Goal: Navigation & Orientation: Go to known website

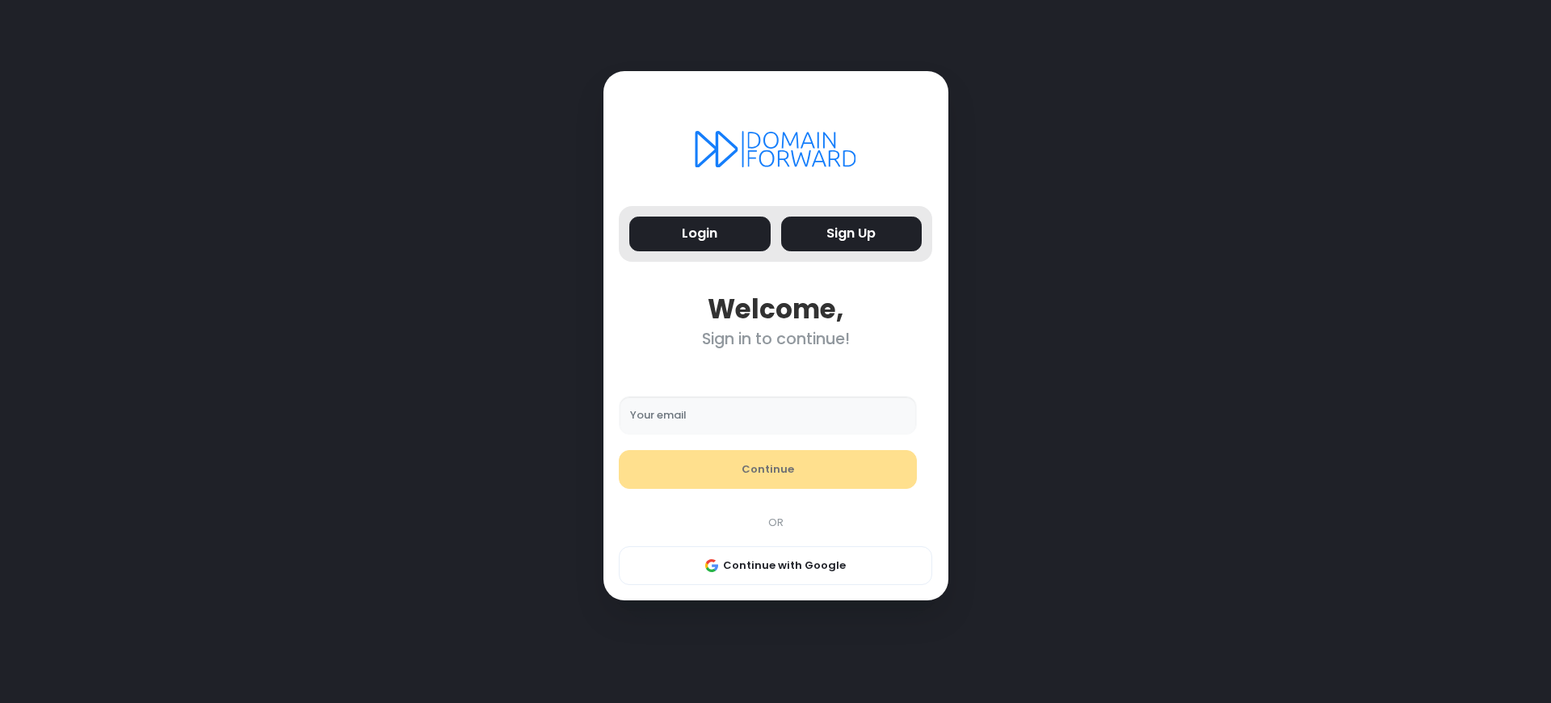
click at [850, 233] on button "Sign Up" at bounding box center [851, 233] width 141 height 35
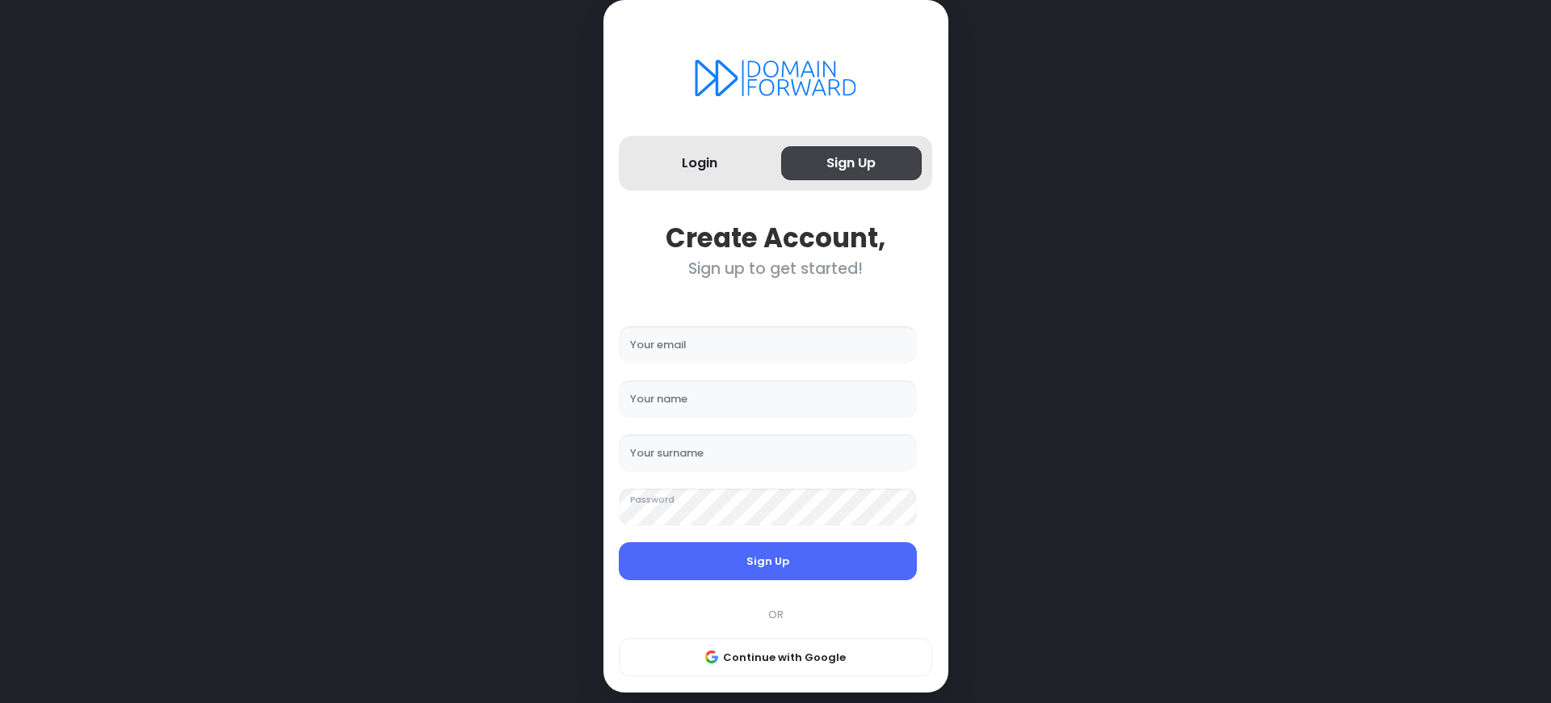
click at [845, 163] on button "Sign Up" at bounding box center [851, 163] width 141 height 35
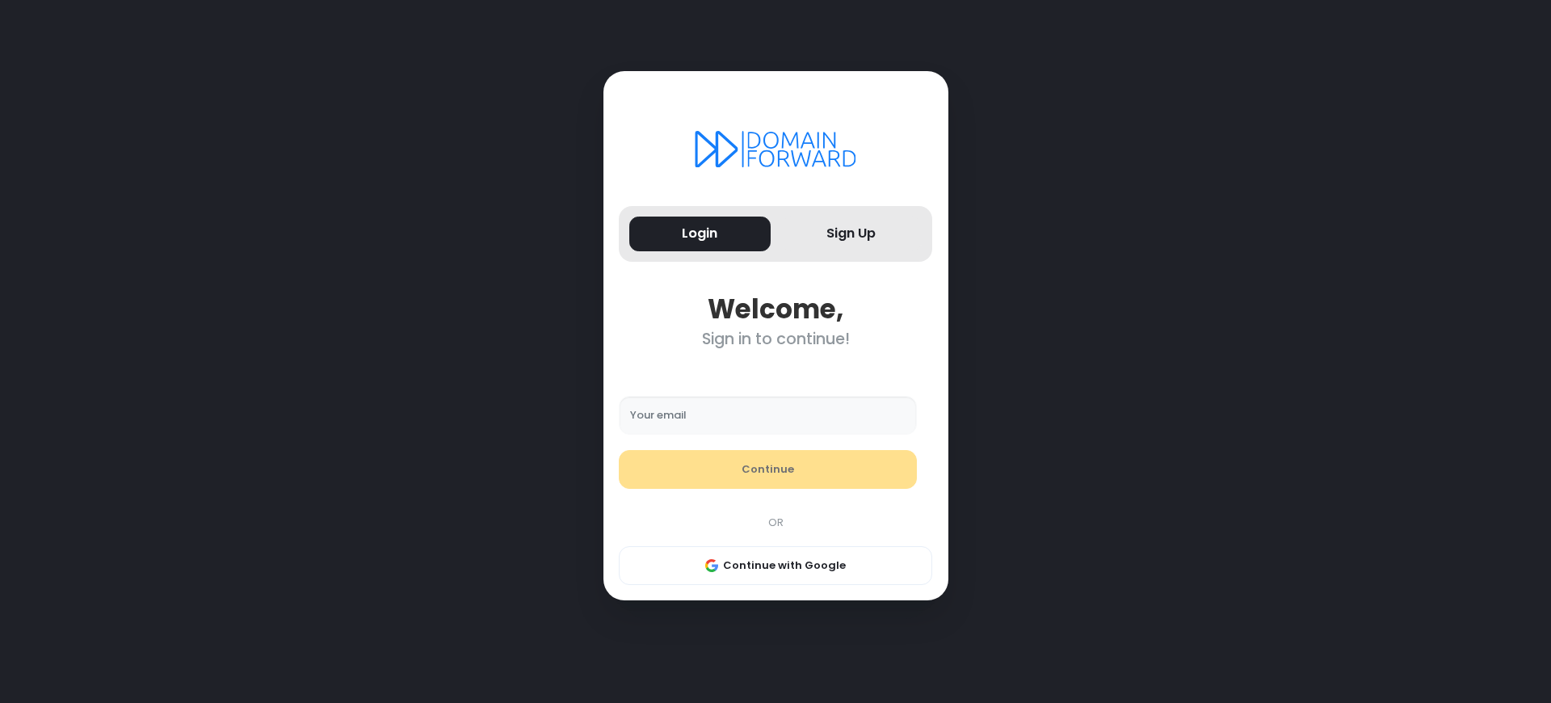
click at [775, 339] on div "Sign in to continue!" at bounding box center [775, 339] width 313 height 19
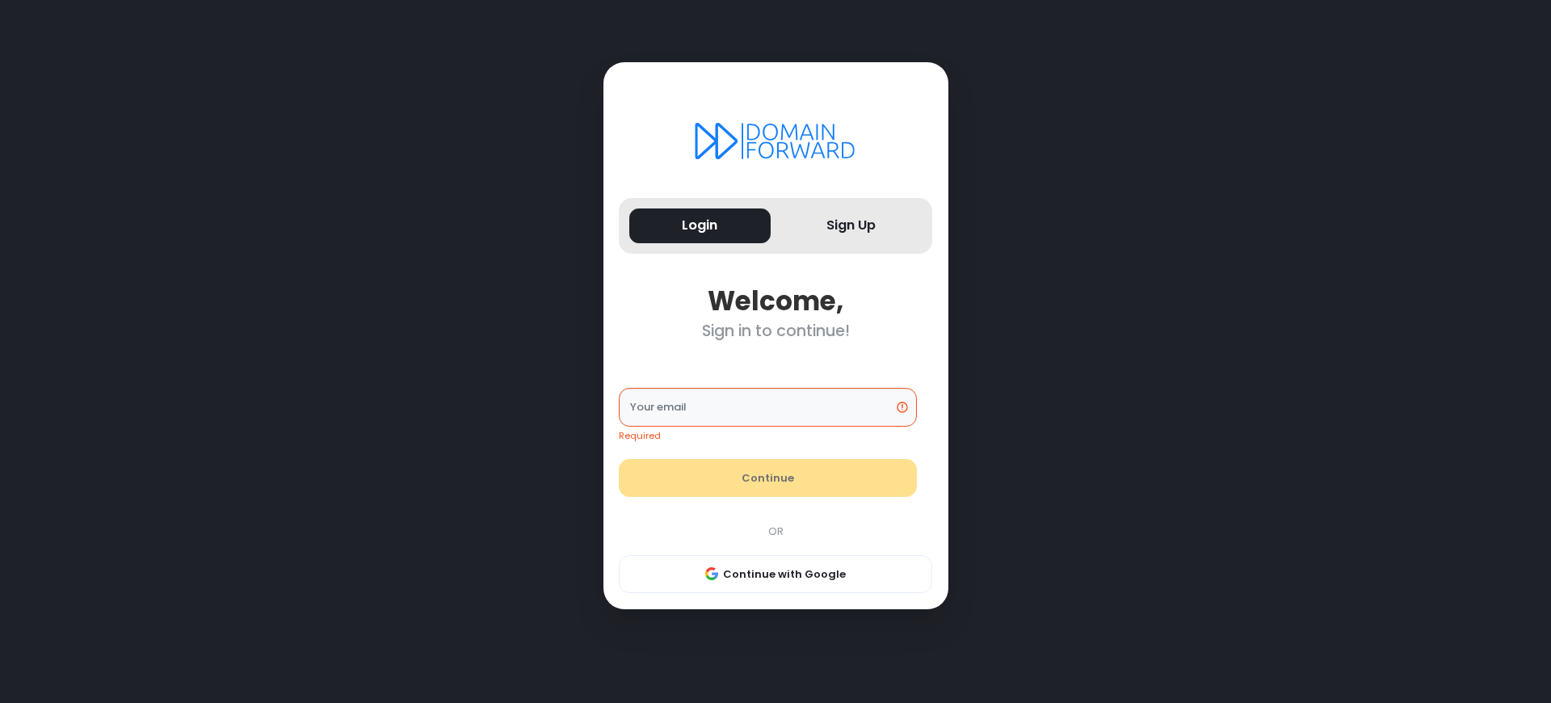
click at [775, 330] on div "Sign in to continue!" at bounding box center [775, 330] width 313 height 19
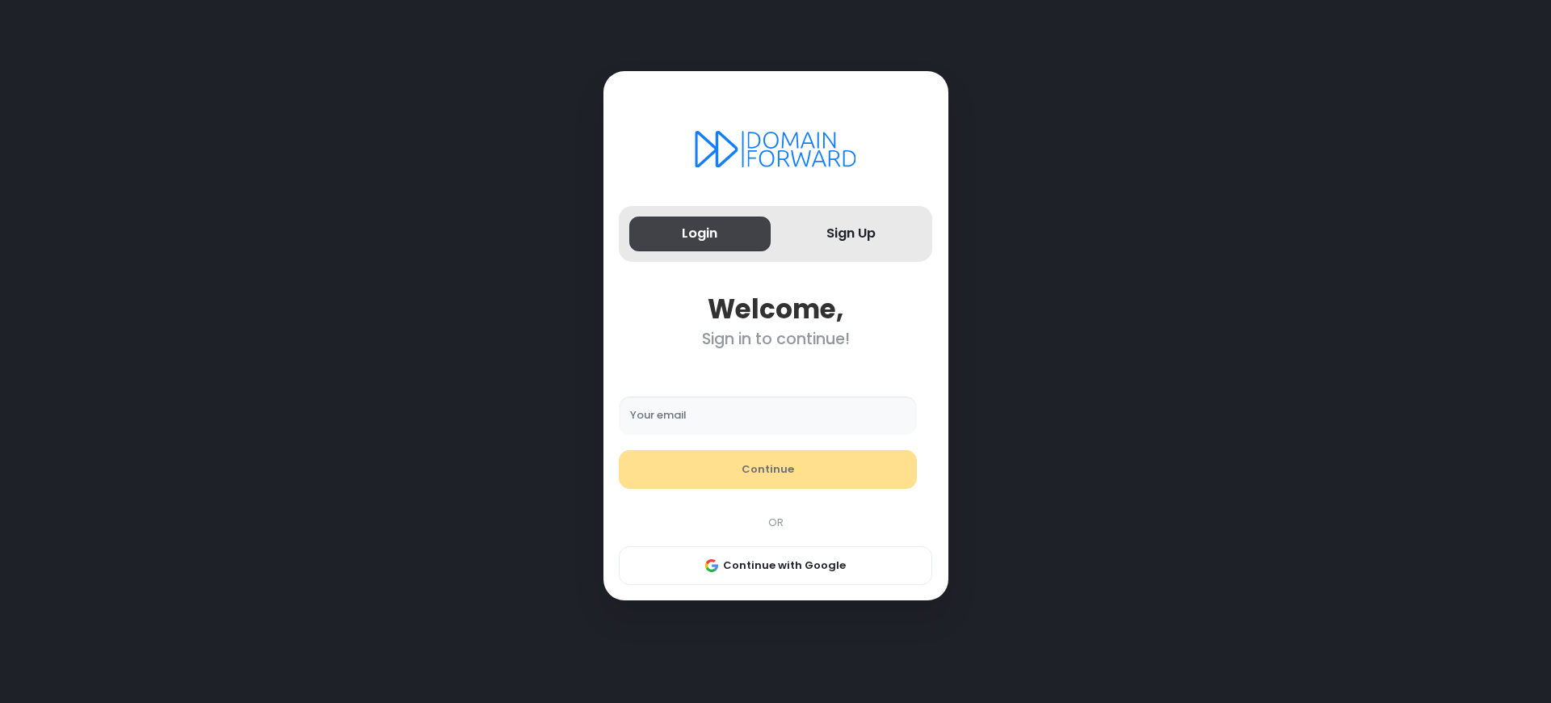
click at [699, 233] on button "Login" at bounding box center [699, 233] width 141 height 35
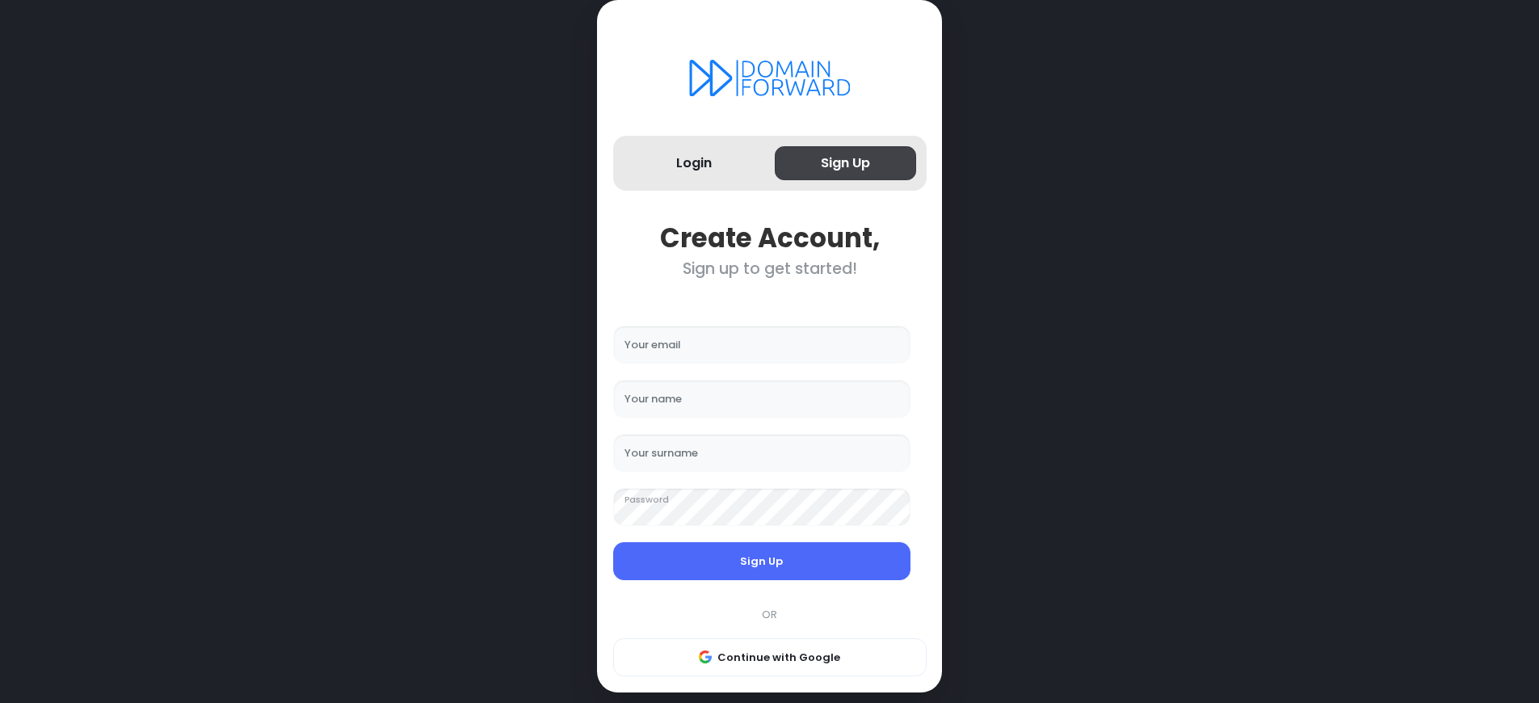
click at [845, 163] on button "Sign Up" at bounding box center [845, 163] width 141 height 35
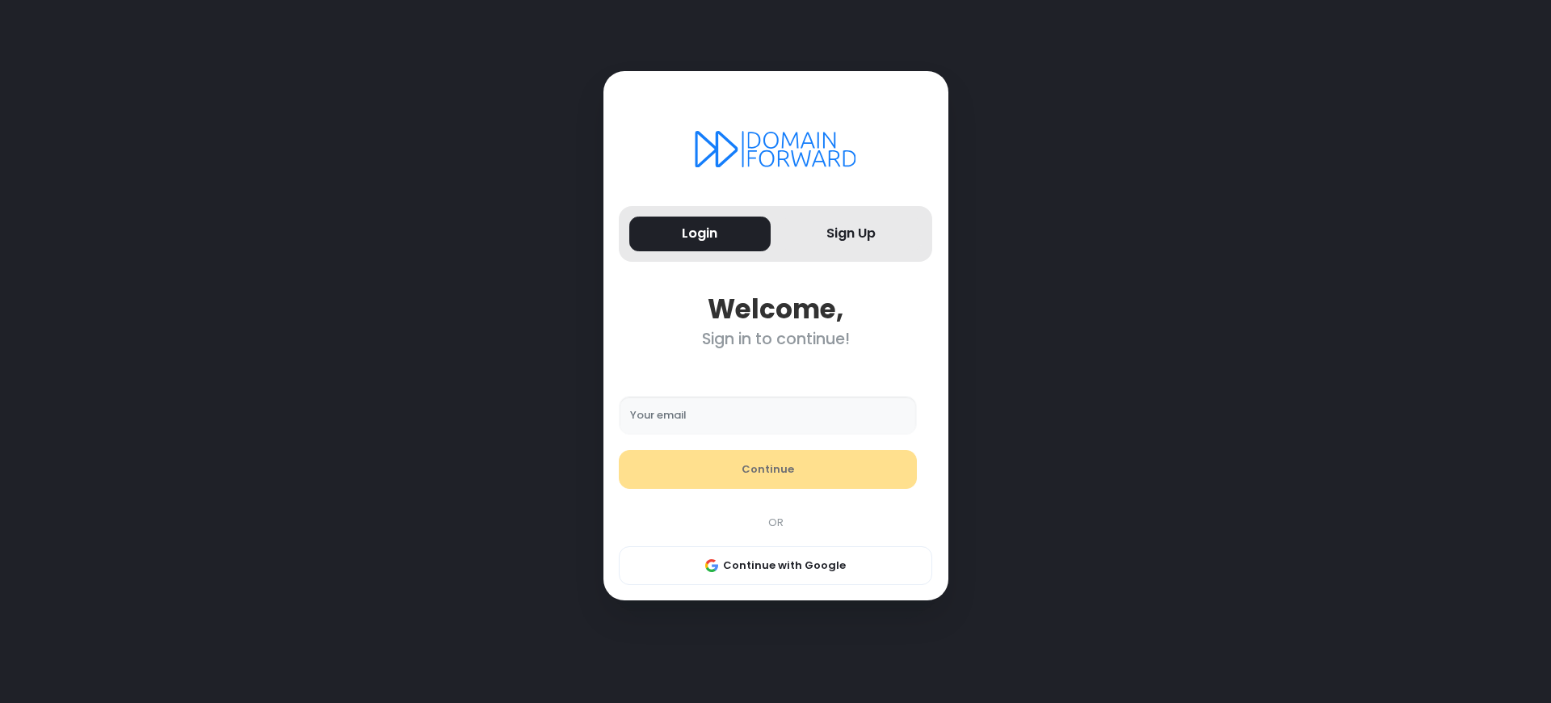
click at [775, 339] on div "Sign in to continue!" at bounding box center [775, 339] width 313 height 19
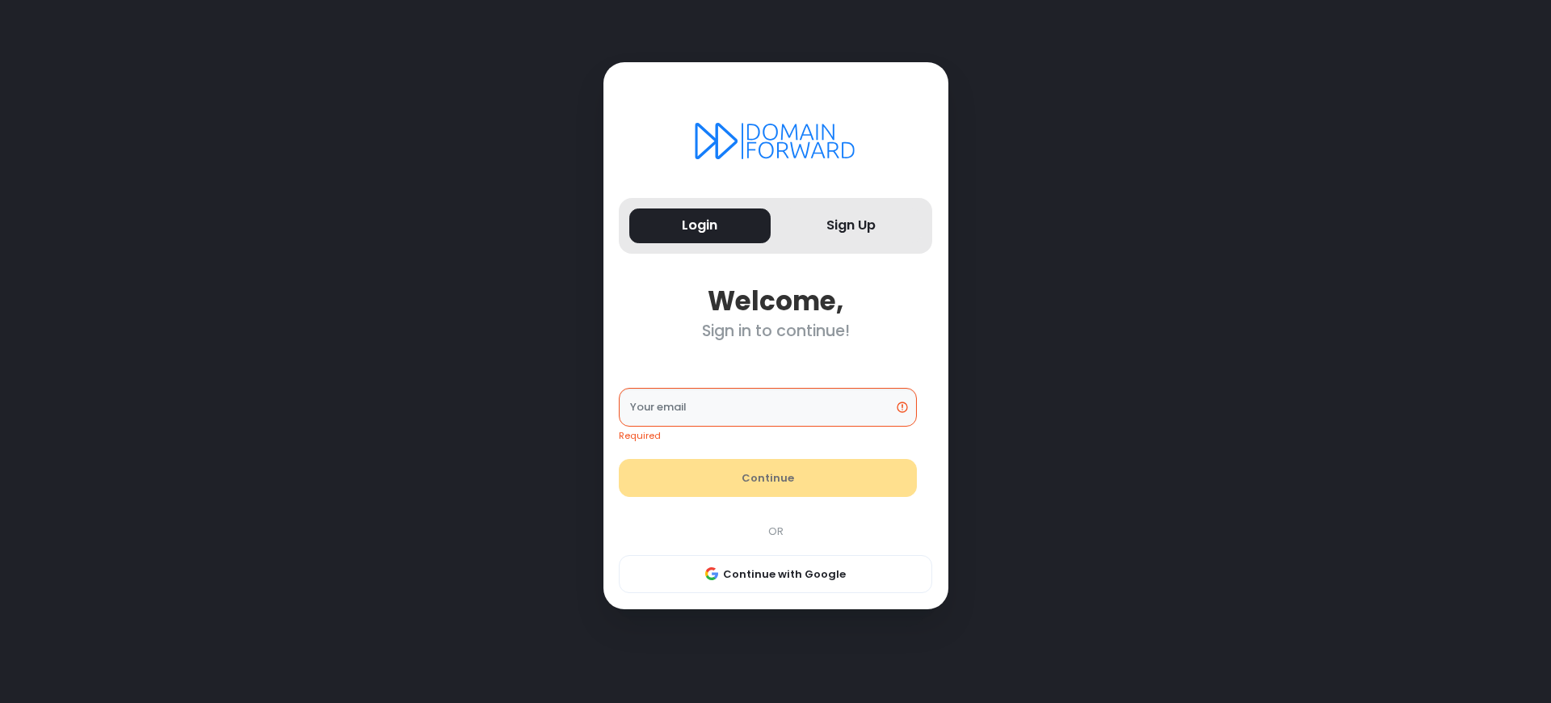
click at [775, 330] on div "Sign in to continue!" at bounding box center [775, 330] width 313 height 19
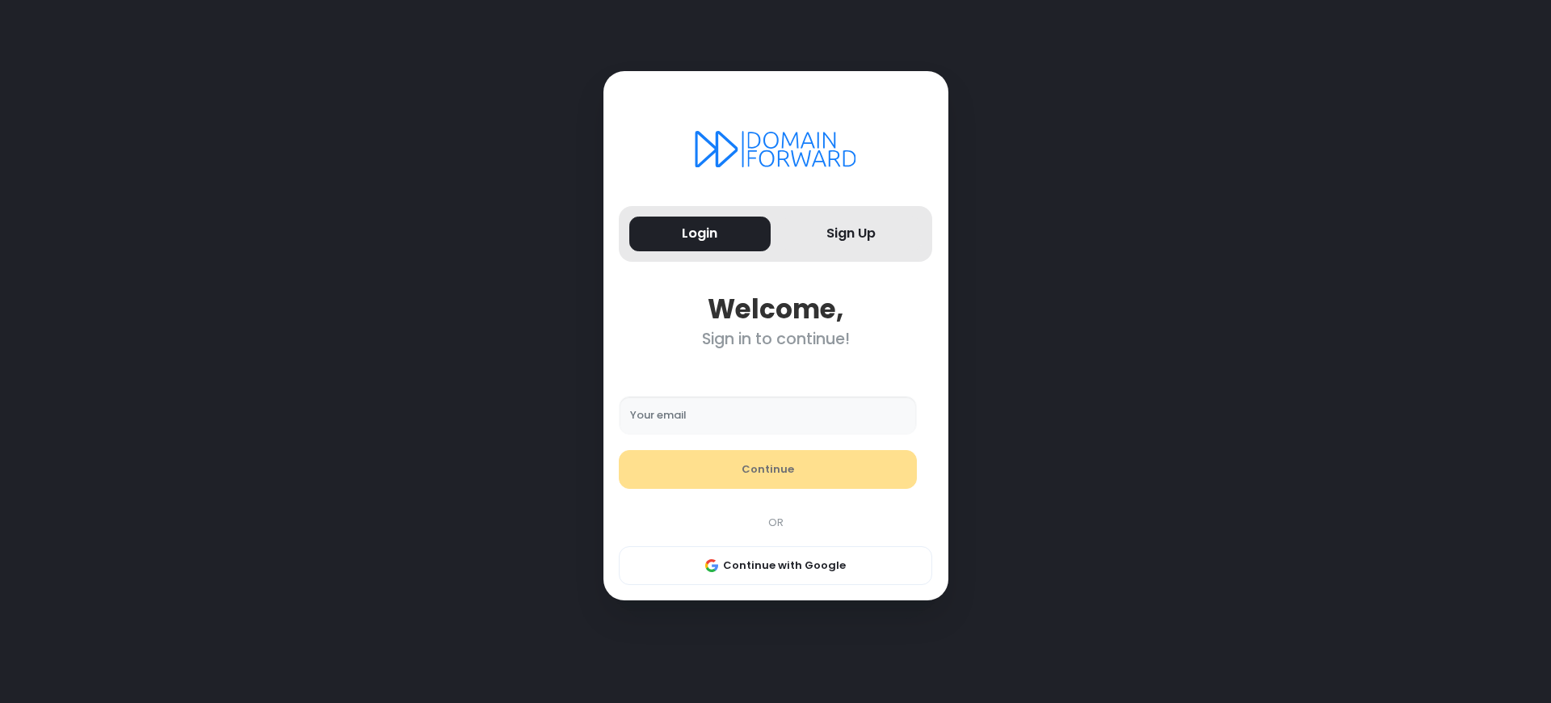
click at [775, 339] on div "Sign in to continue!" at bounding box center [775, 339] width 313 height 19
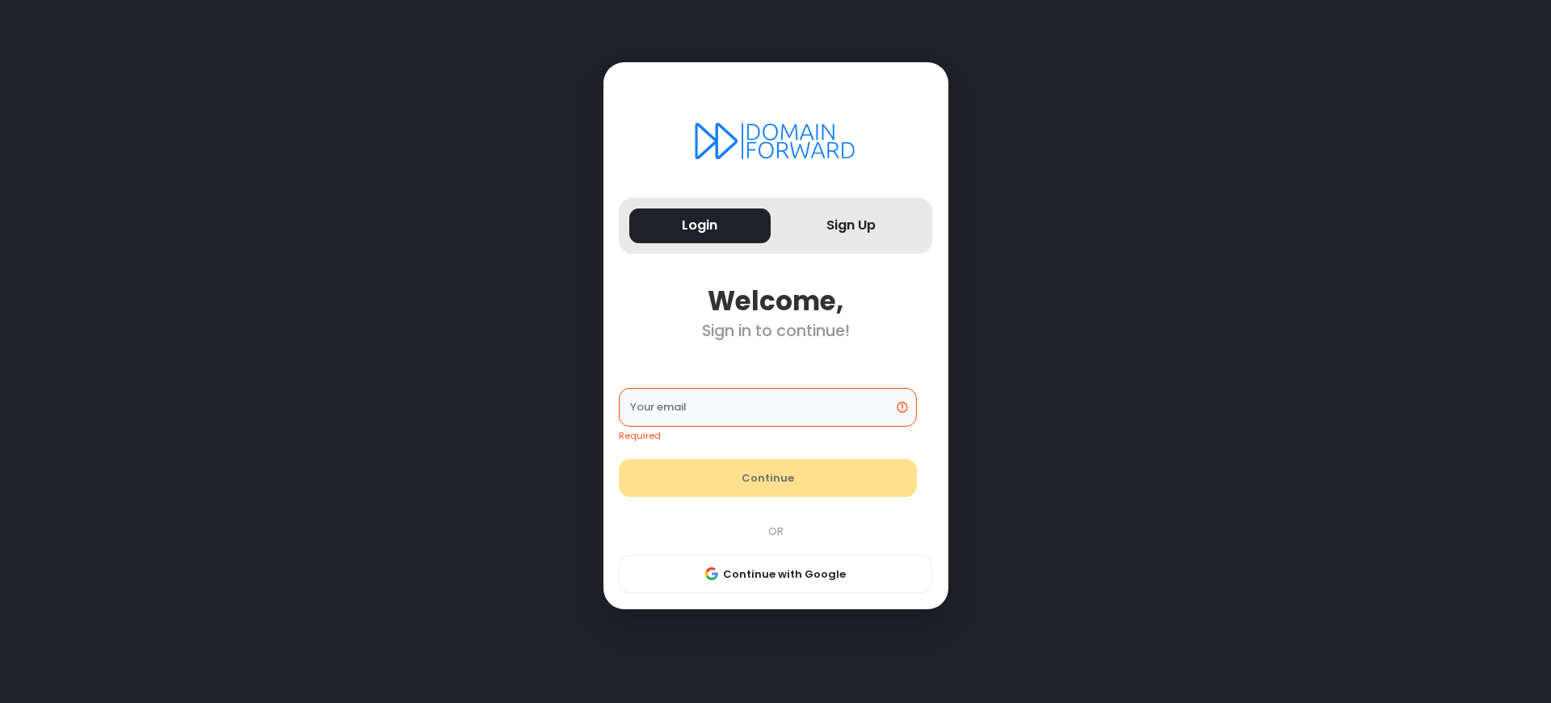
click at [775, 330] on div "Sign in to continue!" at bounding box center [775, 330] width 313 height 19
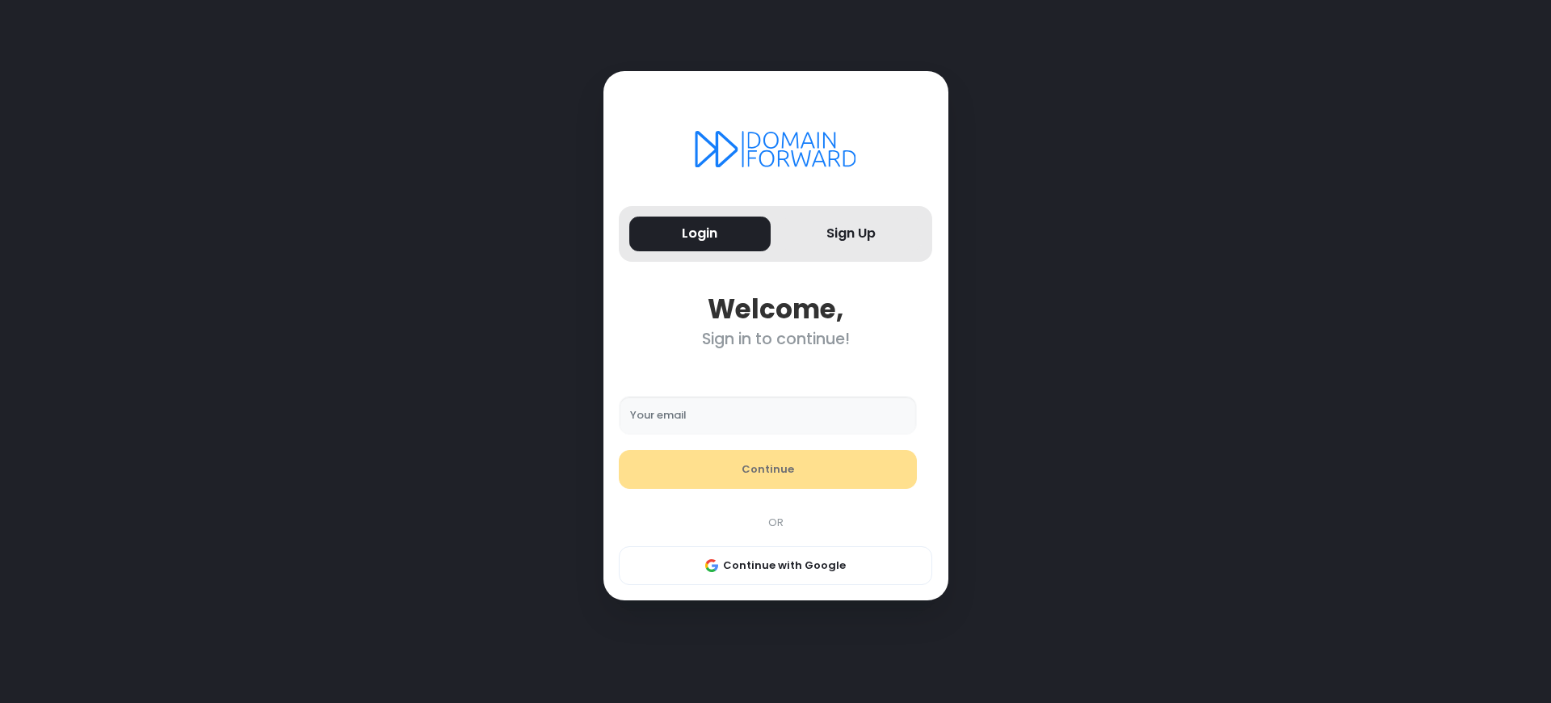
click at [775, 339] on div "Sign in to continue!" at bounding box center [775, 339] width 313 height 19
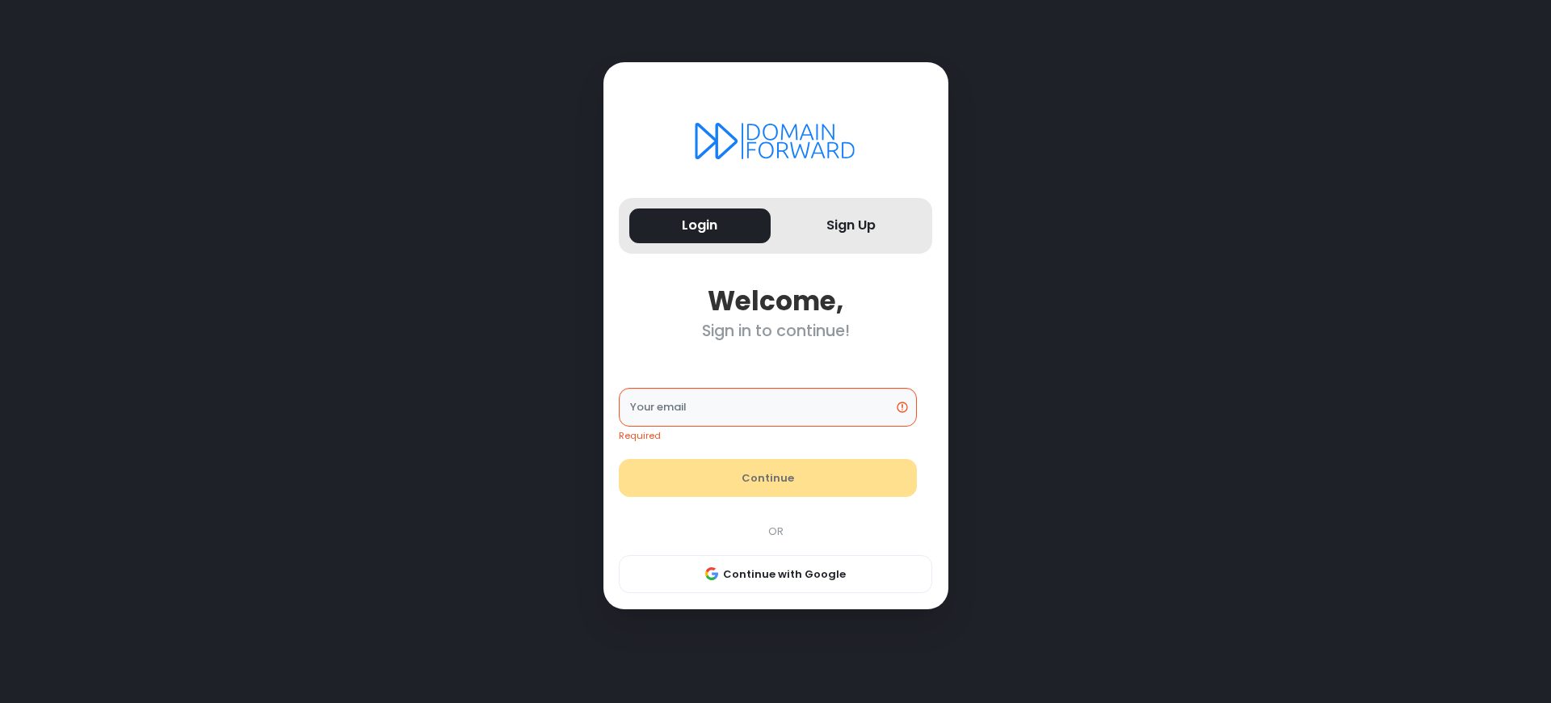
click at [775, 330] on div "Sign in to continue!" at bounding box center [775, 330] width 313 height 19
click at [850, 225] on button "Sign Up" at bounding box center [851, 225] width 141 height 35
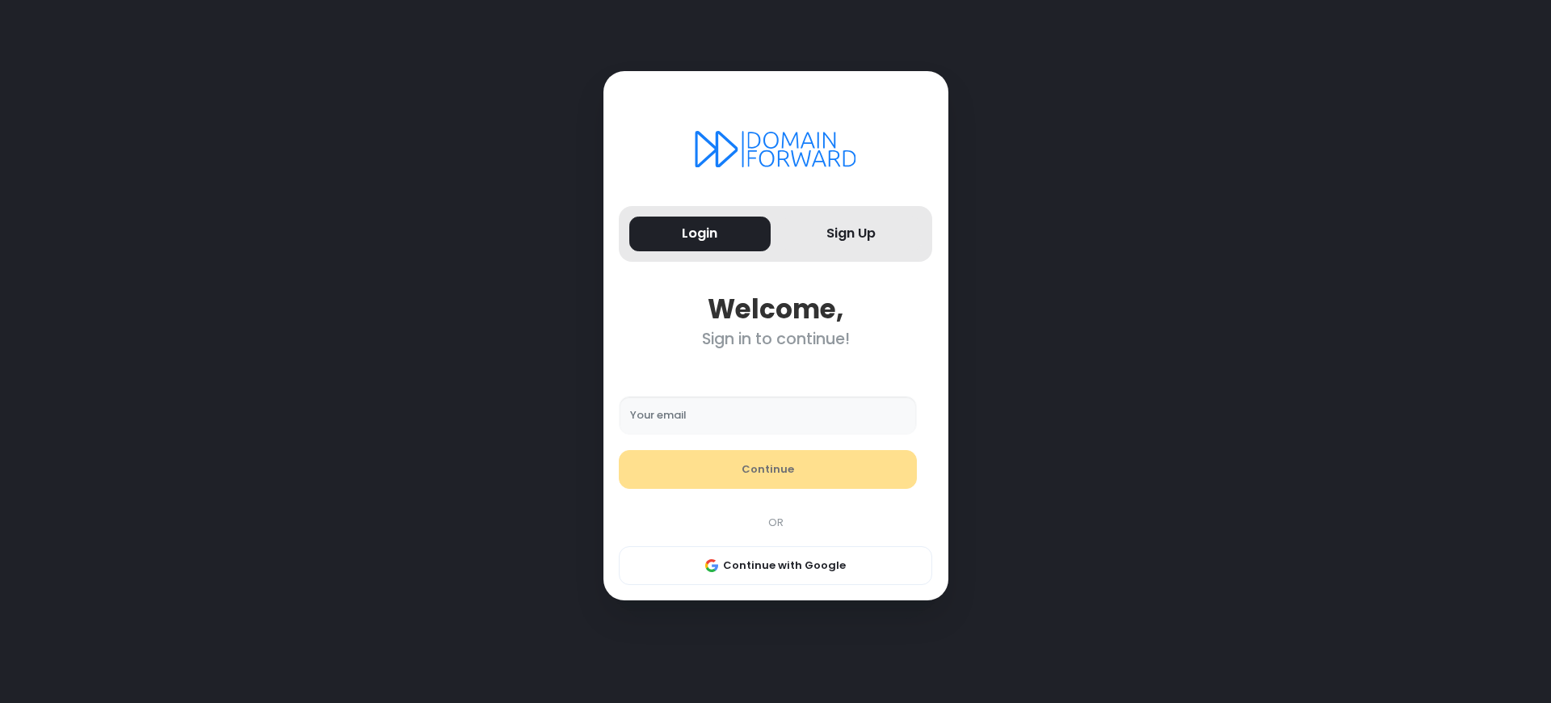
click at [775, 339] on div "Sign in to continue!" at bounding box center [775, 339] width 313 height 19
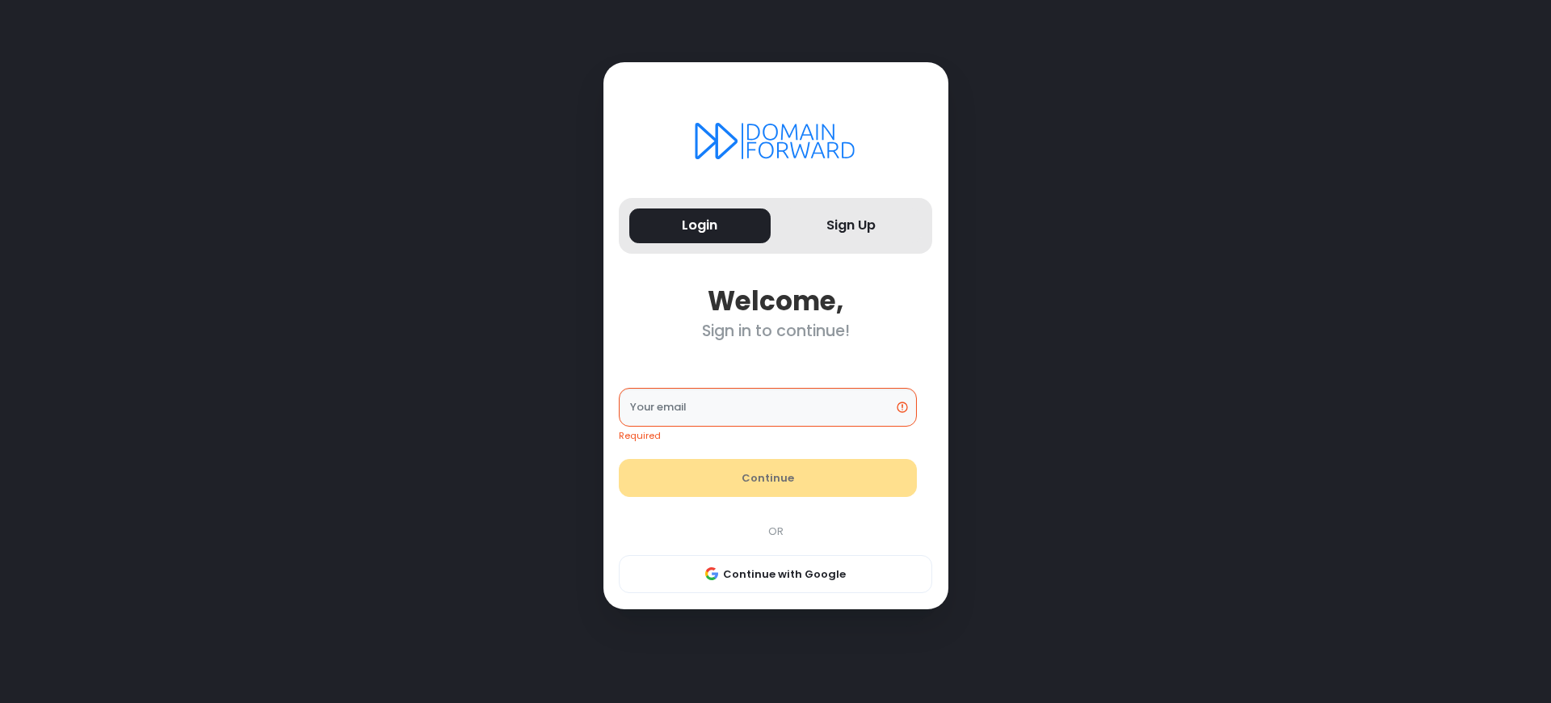
click at [775, 330] on div "Sign in to continue!" at bounding box center [775, 330] width 313 height 19
click at [850, 225] on button "Sign Up" at bounding box center [851, 225] width 141 height 35
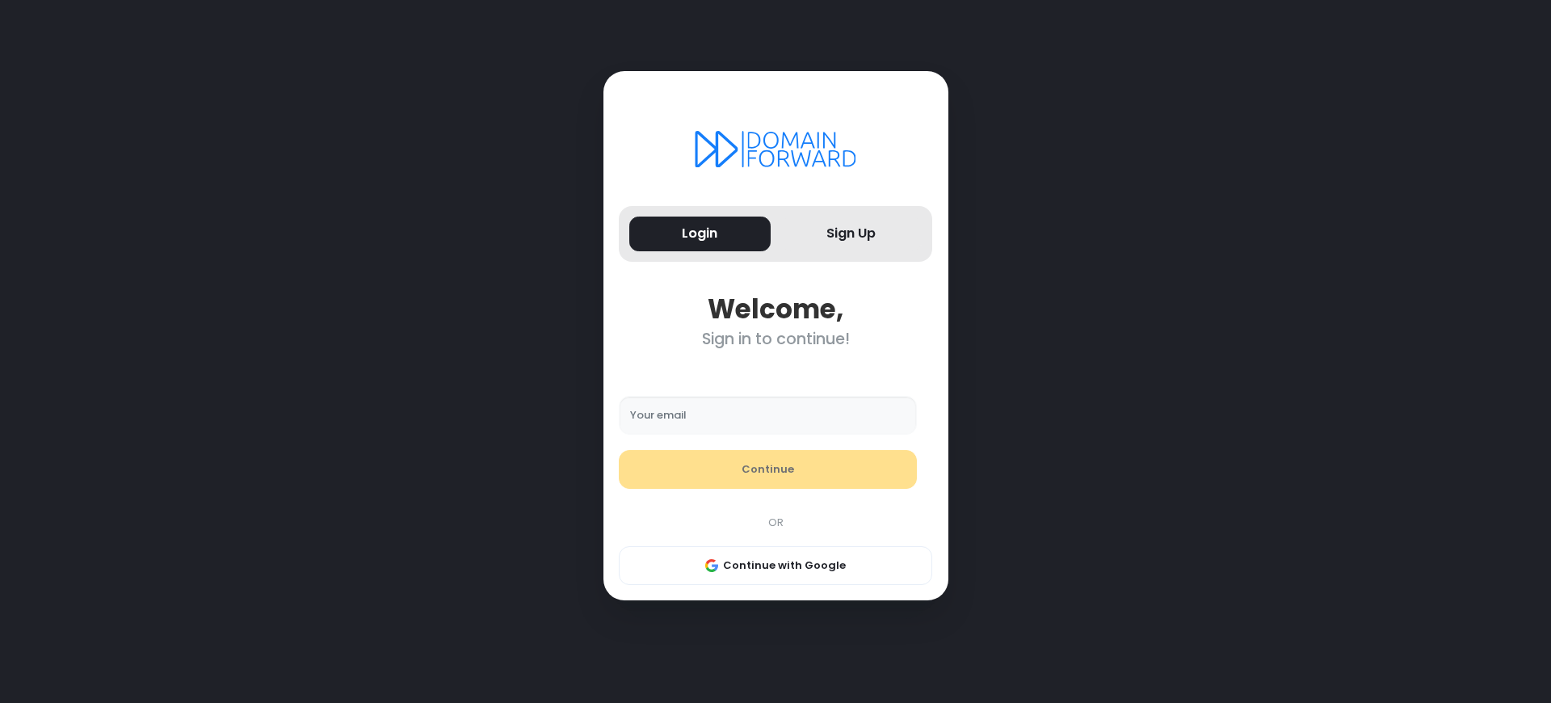
click at [775, 339] on div "Sign in to continue!" at bounding box center [775, 339] width 313 height 19
click at [775, 330] on div "Sign in to continue!" at bounding box center [775, 339] width 313 height 19
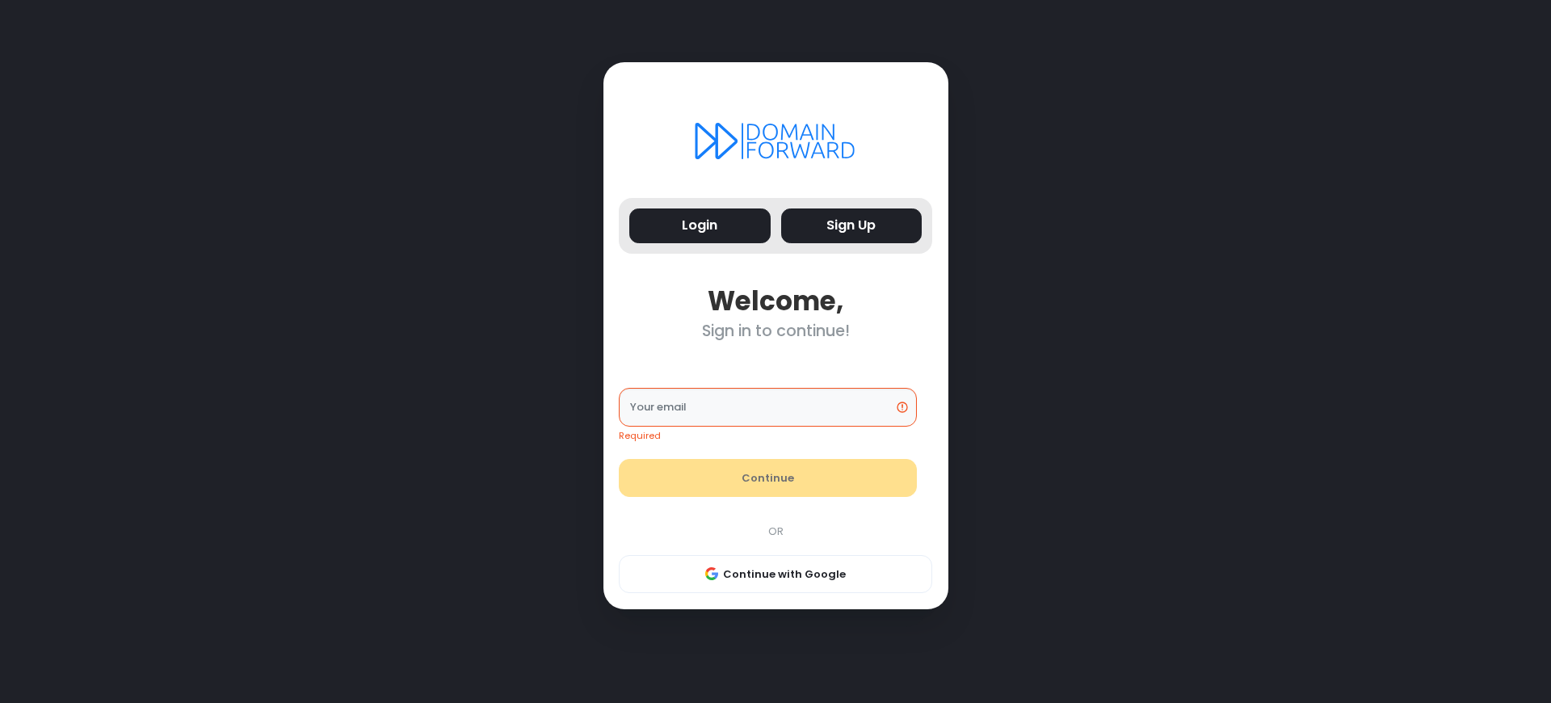
click at [850, 225] on button "Sign Up" at bounding box center [851, 225] width 141 height 35
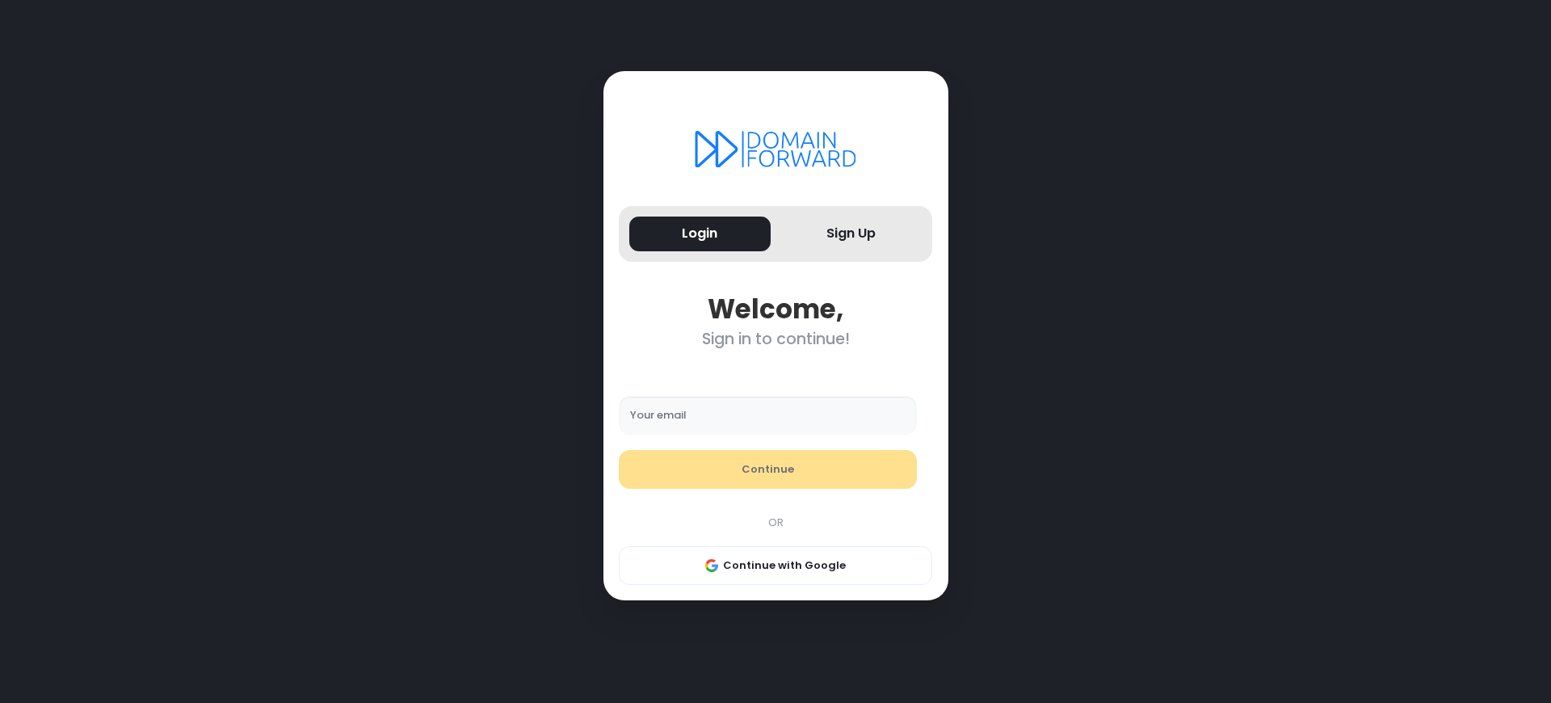
click at [775, 339] on div "Sign in to continue!" at bounding box center [775, 339] width 313 height 19
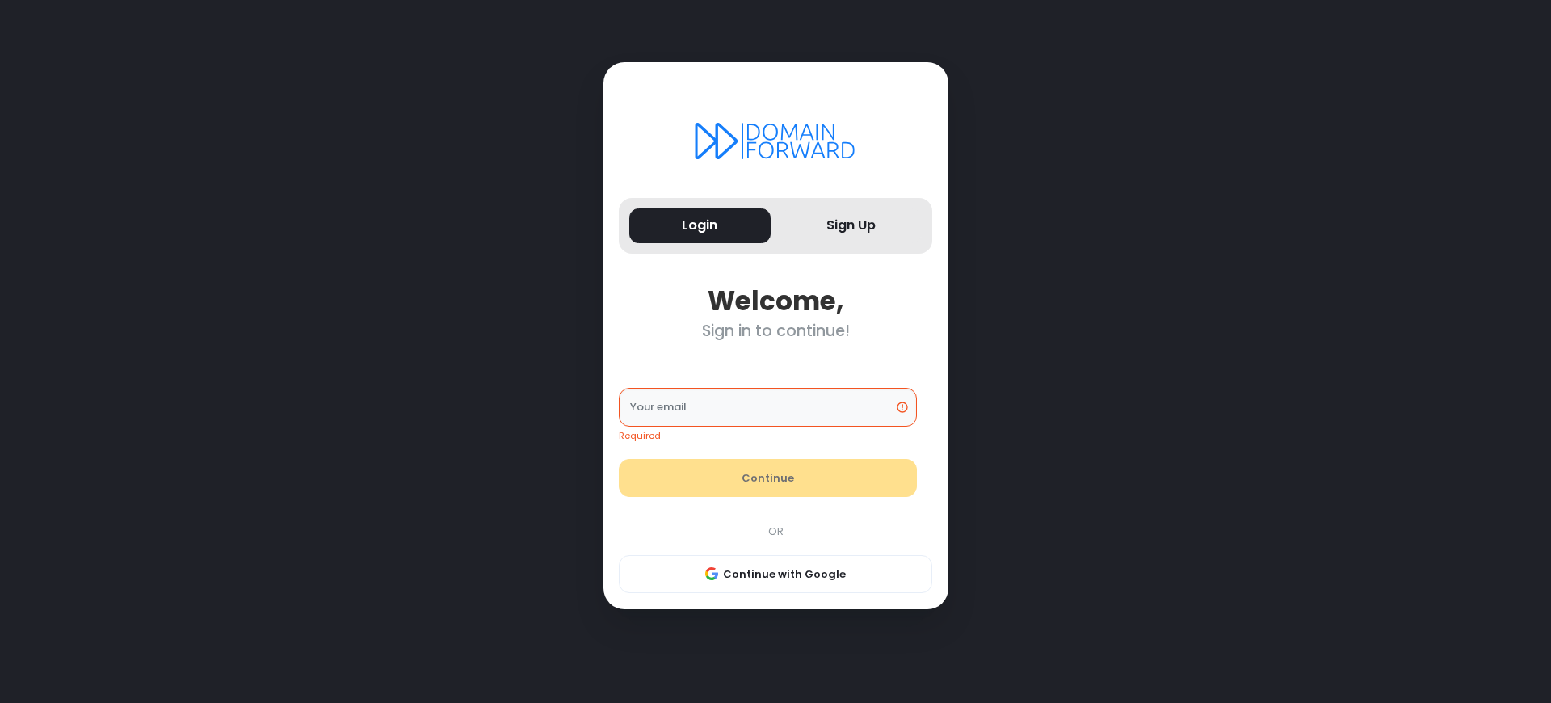
click at [775, 330] on div "Sign in to continue!" at bounding box center [775, 330] width 313 height 19
click at [699, 225] on button "Login" at bounding box center [699, 225] width 141 height 35
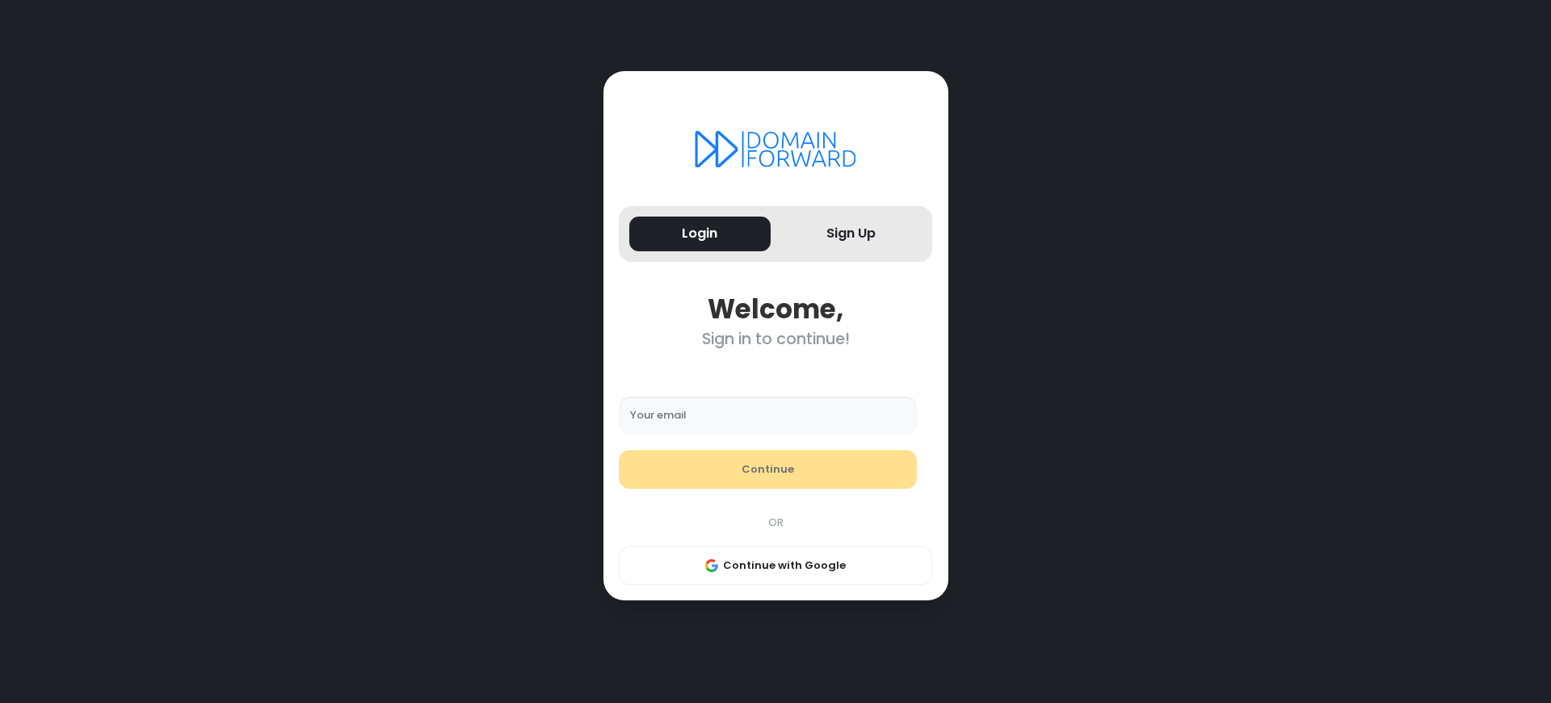
click at [775, 339] on div "Sign in to continue!" at bounding box center [775, 339] width 313 height 19
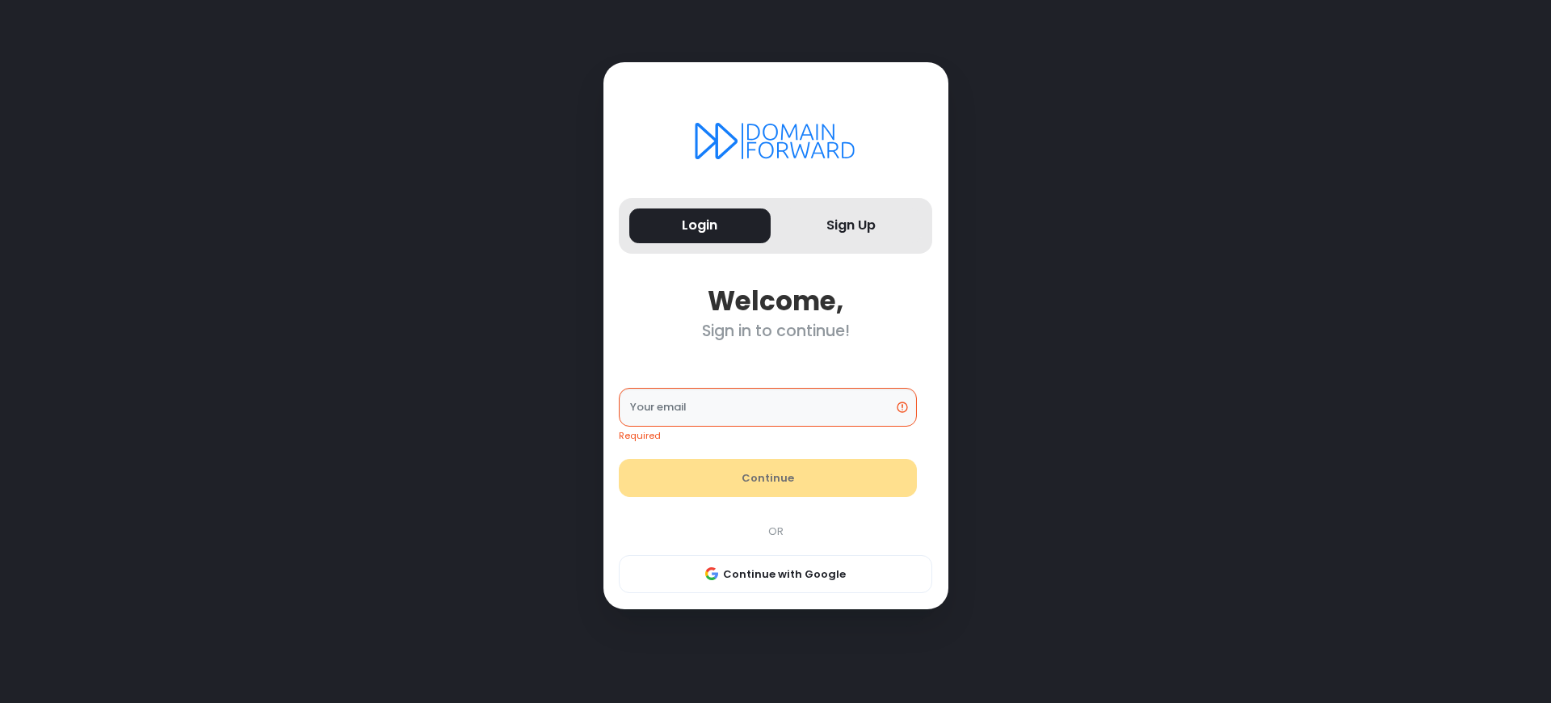
click at [775, 330] on div "Sign in to continue!" at bounding box center [775, 330] width 313 height 19
click at [699, 225] on button "Login" at bounding box center [699, 225] width 141 height 35
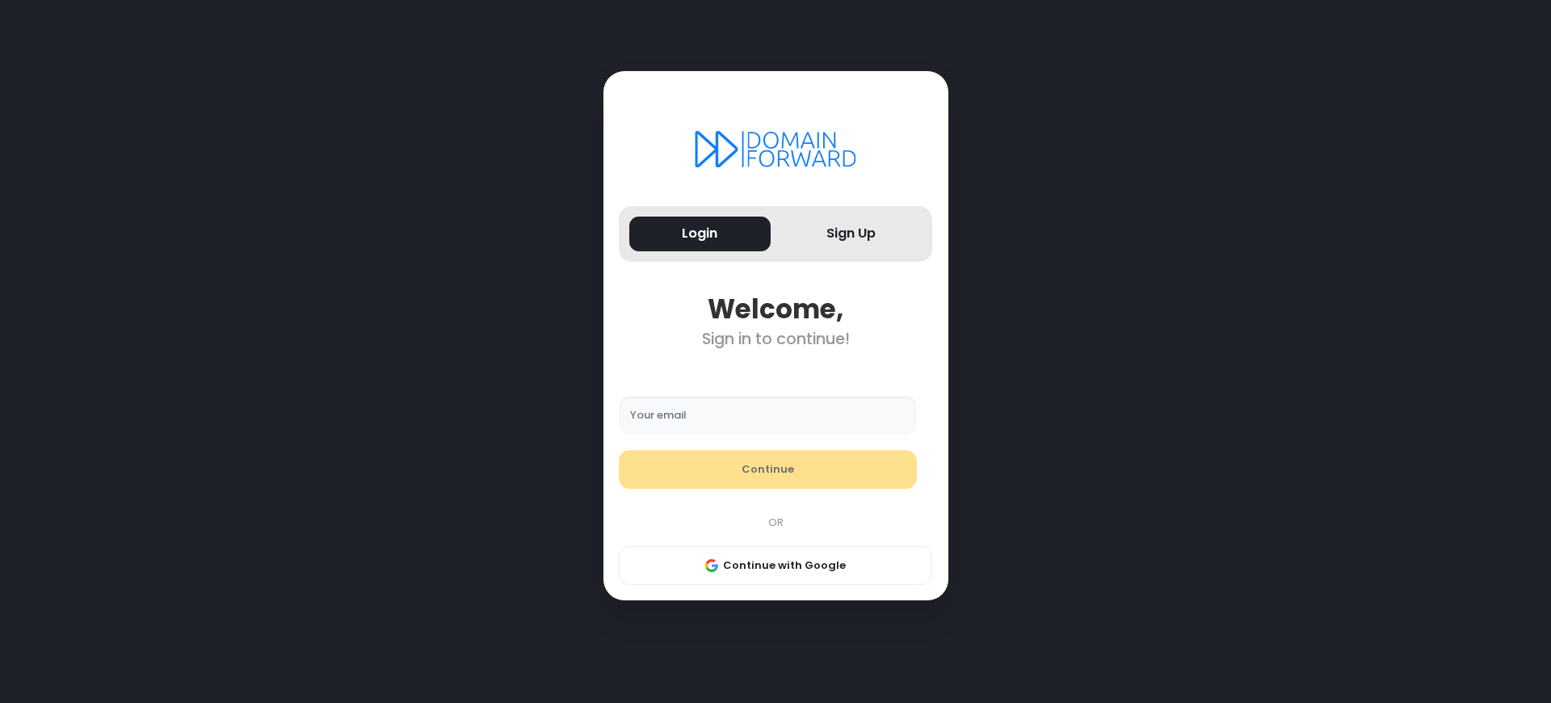
click at [775, 339] on div "Sign in to continue!" at bounding box center [775, 339] width 313 height 19
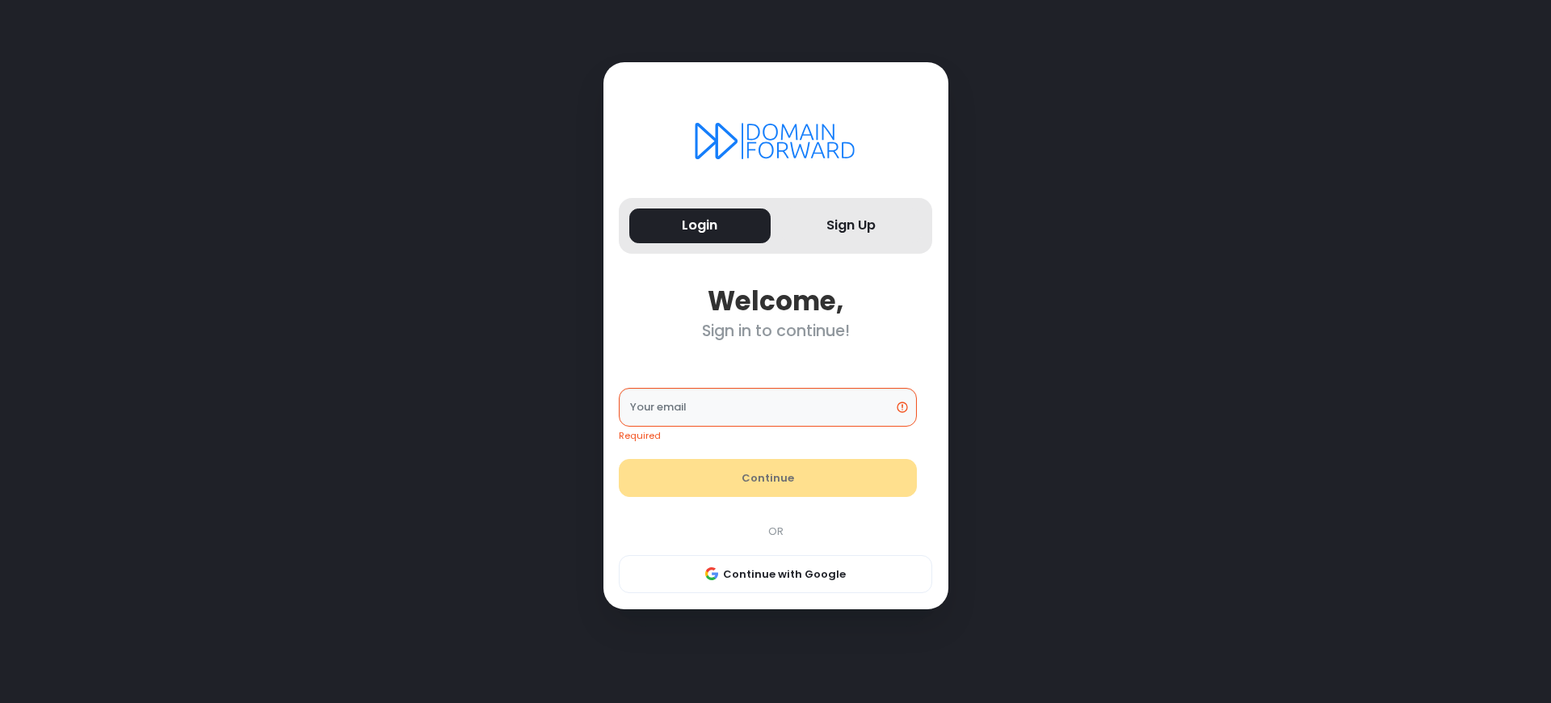
click at [775, 330] on div "Sign in to continue!" at bounding box center [775, 330] width 313 height 19
click at [699, 225] on button "Login" at bounding box center [699, 225] width 141 height 35
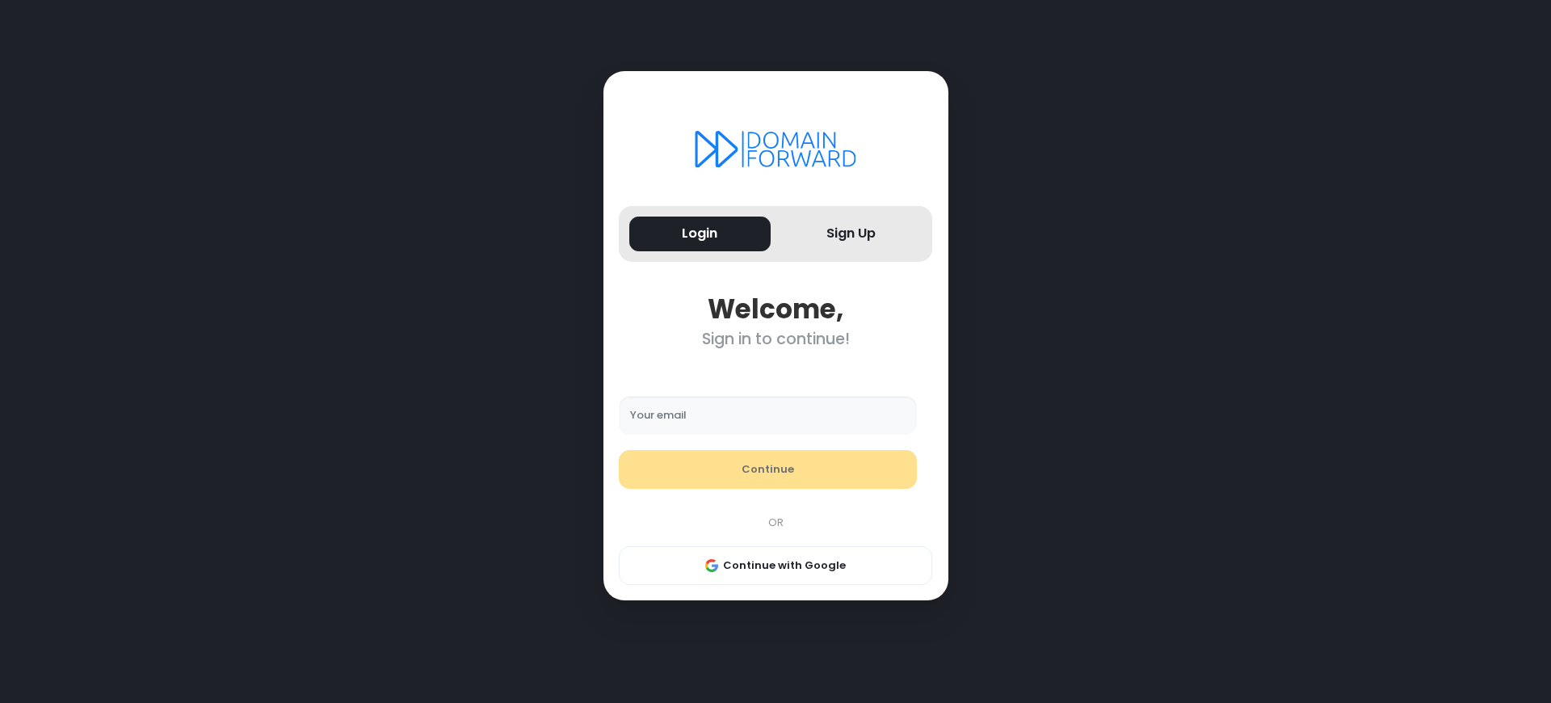
click at [775, 339] on div "Sign in to continue!" at bounding box center [775, 339] width 313 height 19
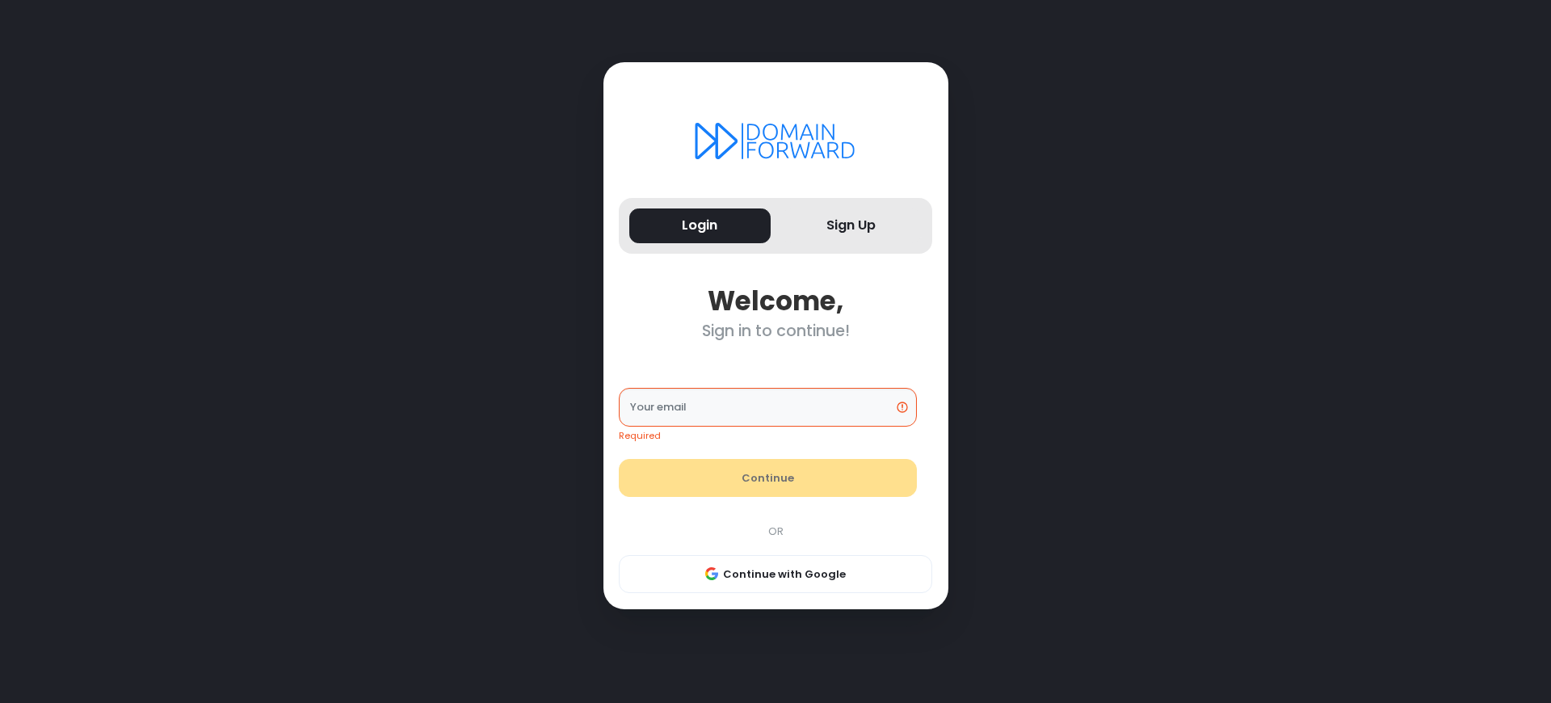
click at [775, 330] on div "Sign in to continue!" at bounding box center [775, 330] width 313 height 19
click at [699, 225] on button "Login" at bounding box center [699, 225] width 141 height 35
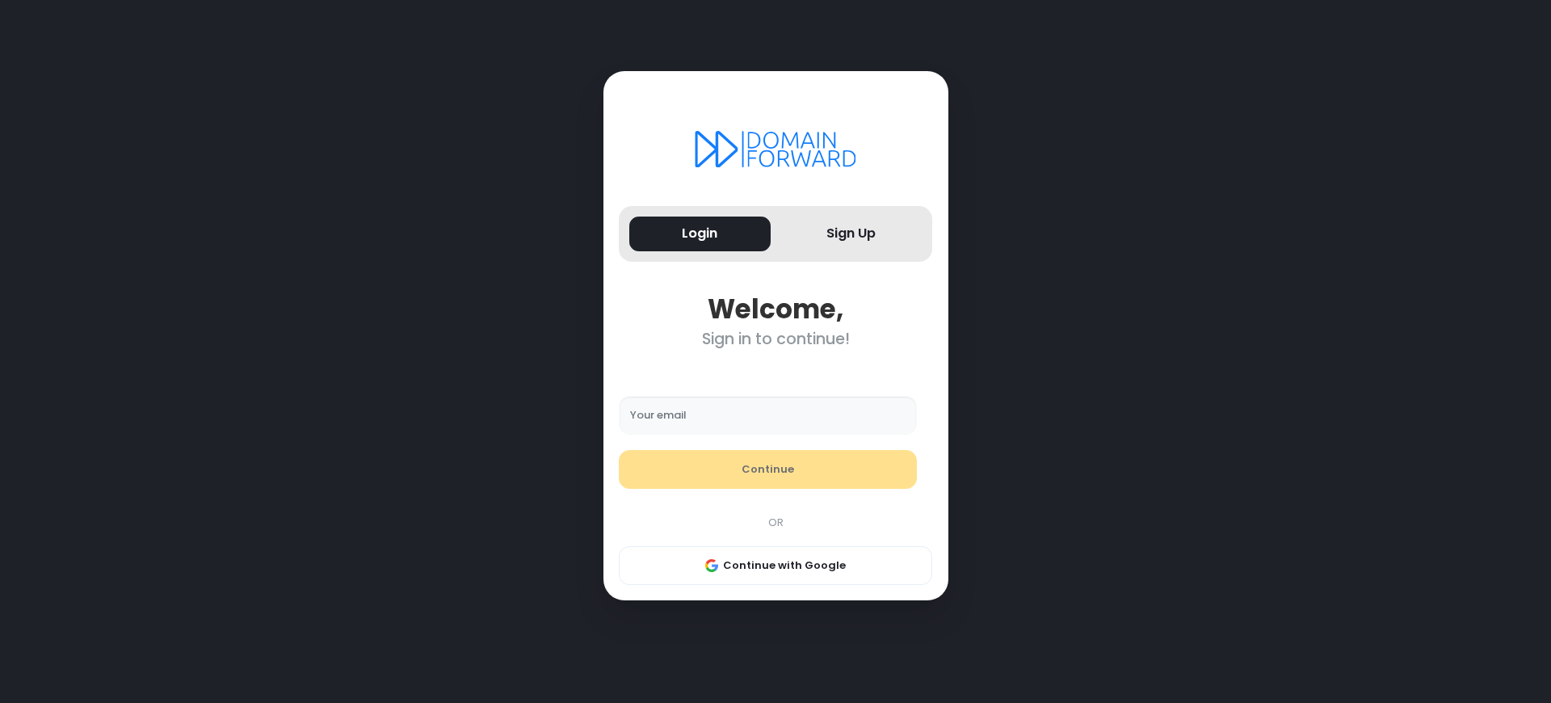
click at [775, 339] on div "Sign in to continue!" at bounding box center [775, 339] width 313 height 19
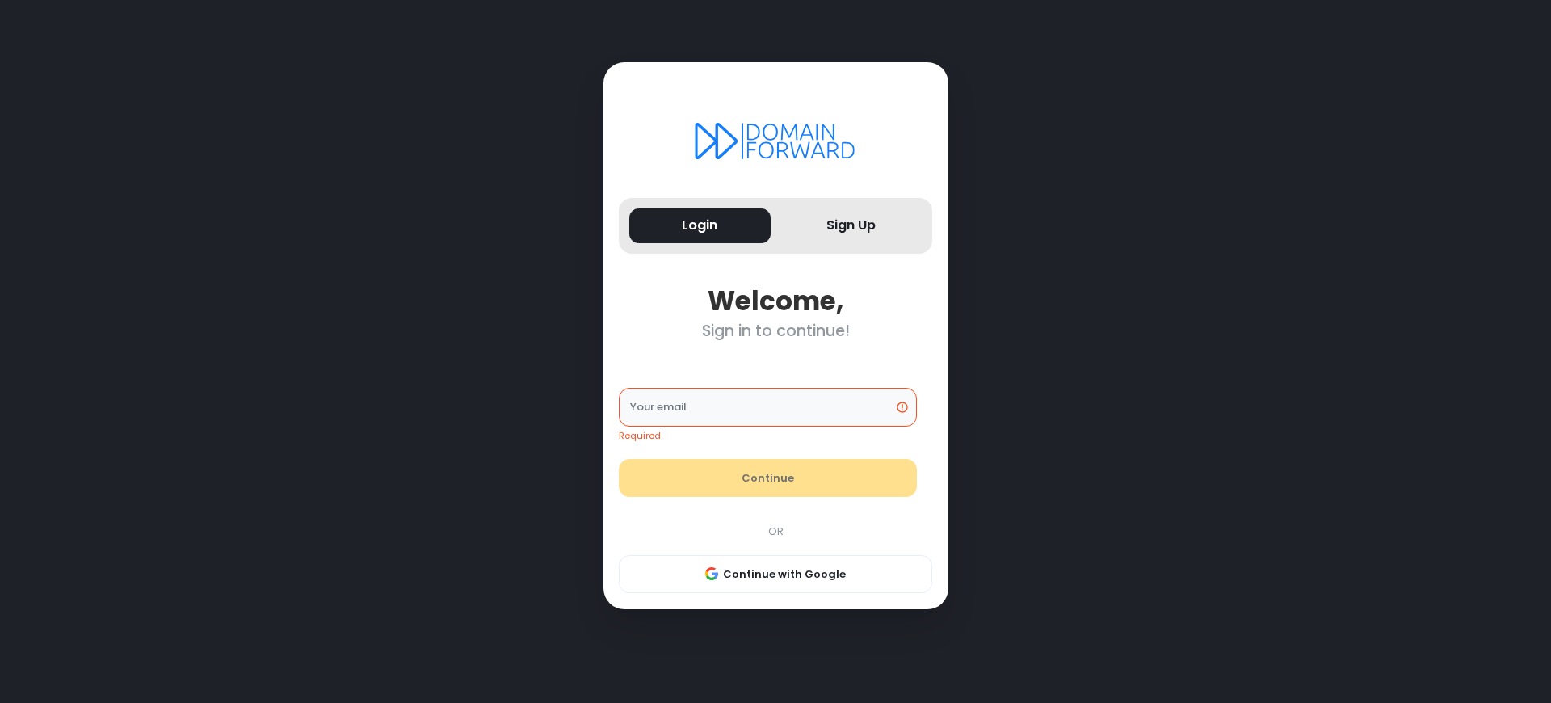
click at [775, 330] on div "Sign in to continue!" at bounding box center [775, 330] width 313 height 19
click at [699, 225] on button "Login" at bounding box center [699, 225] width 141 height 35
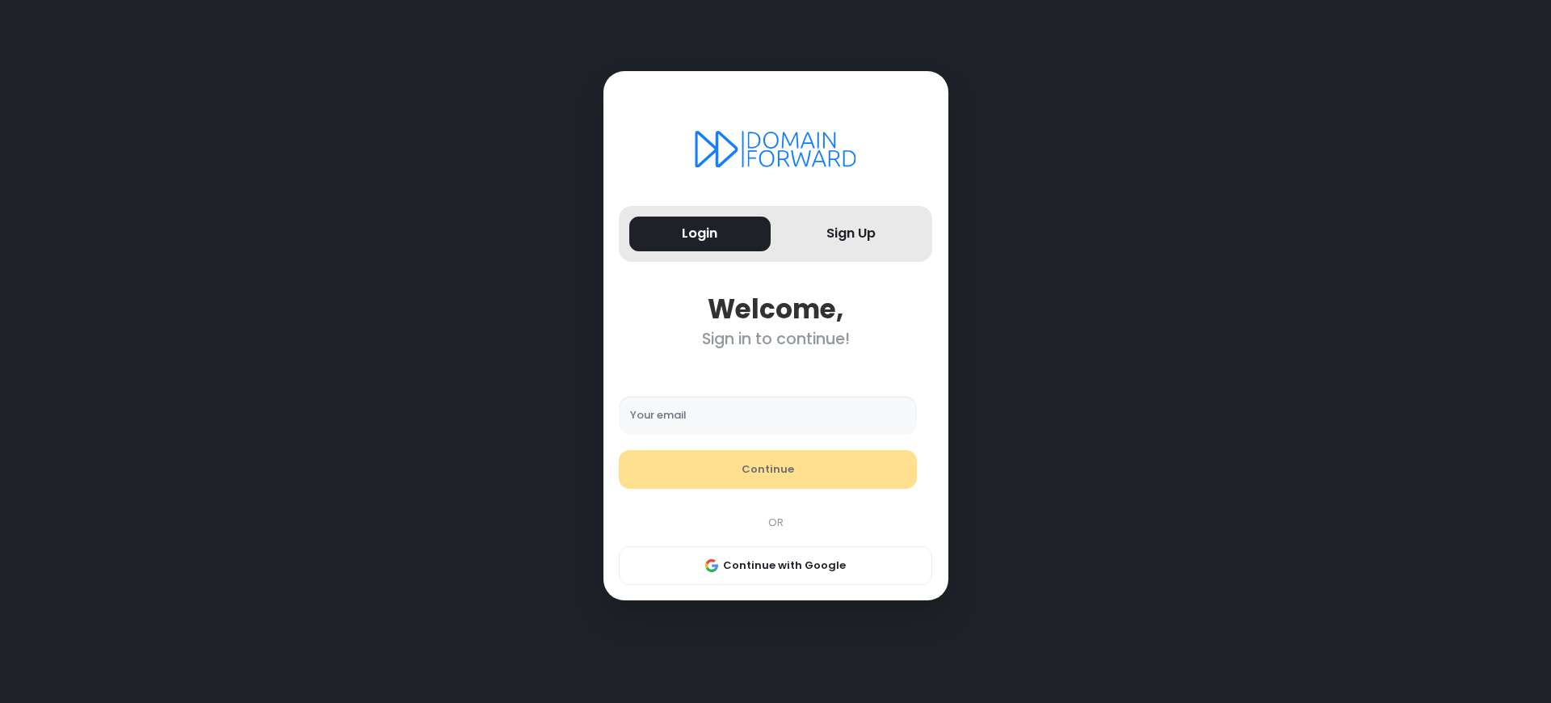
click at [775, 339] on div "Sign in to continue!" at bounding box center [775, 339] width 313 height 19
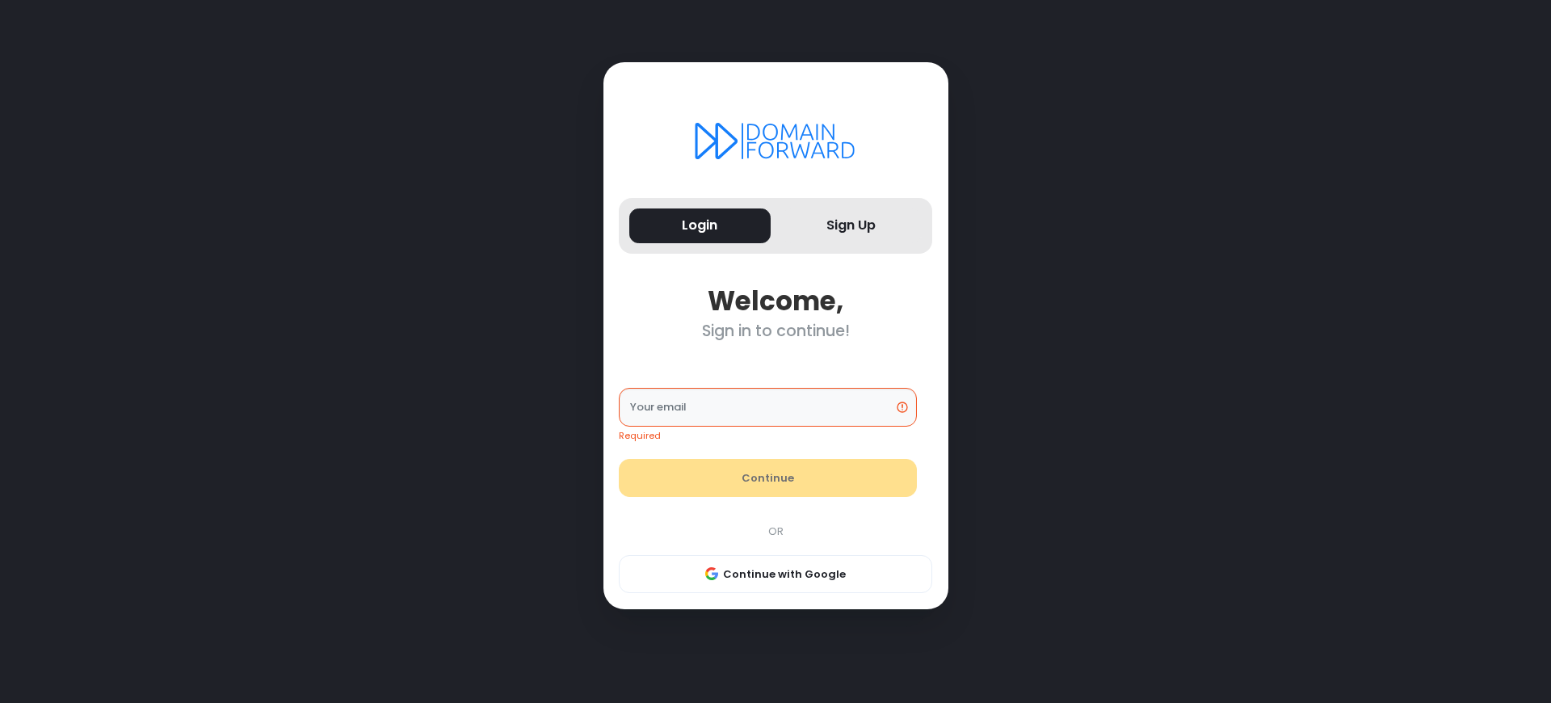
click at [775, 330] on div "Sign in to continue!" at bounding box center [775, 330] width 313 height 19
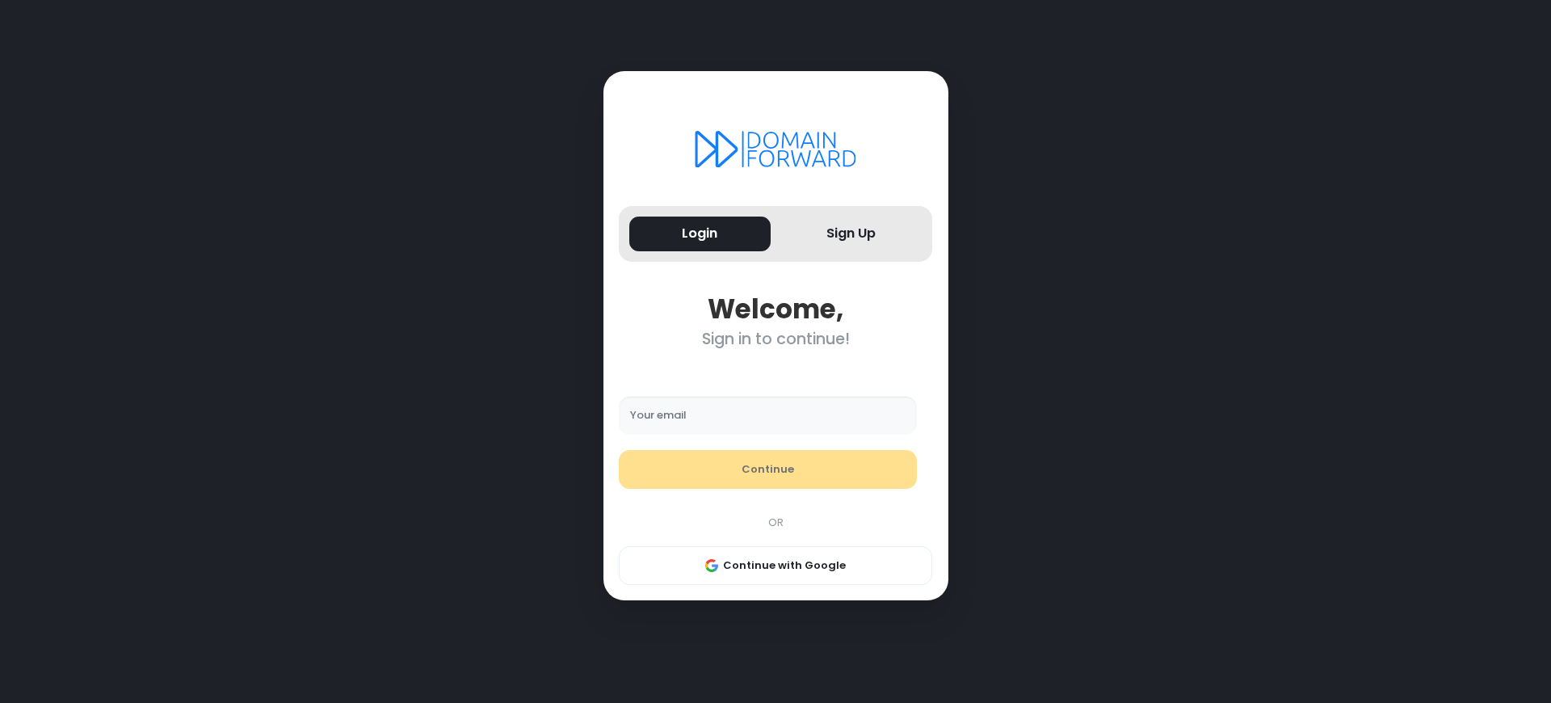
click at [775, 339] on div "Sign in to continue!" at bounding box center [775, 339] width 313 height 19
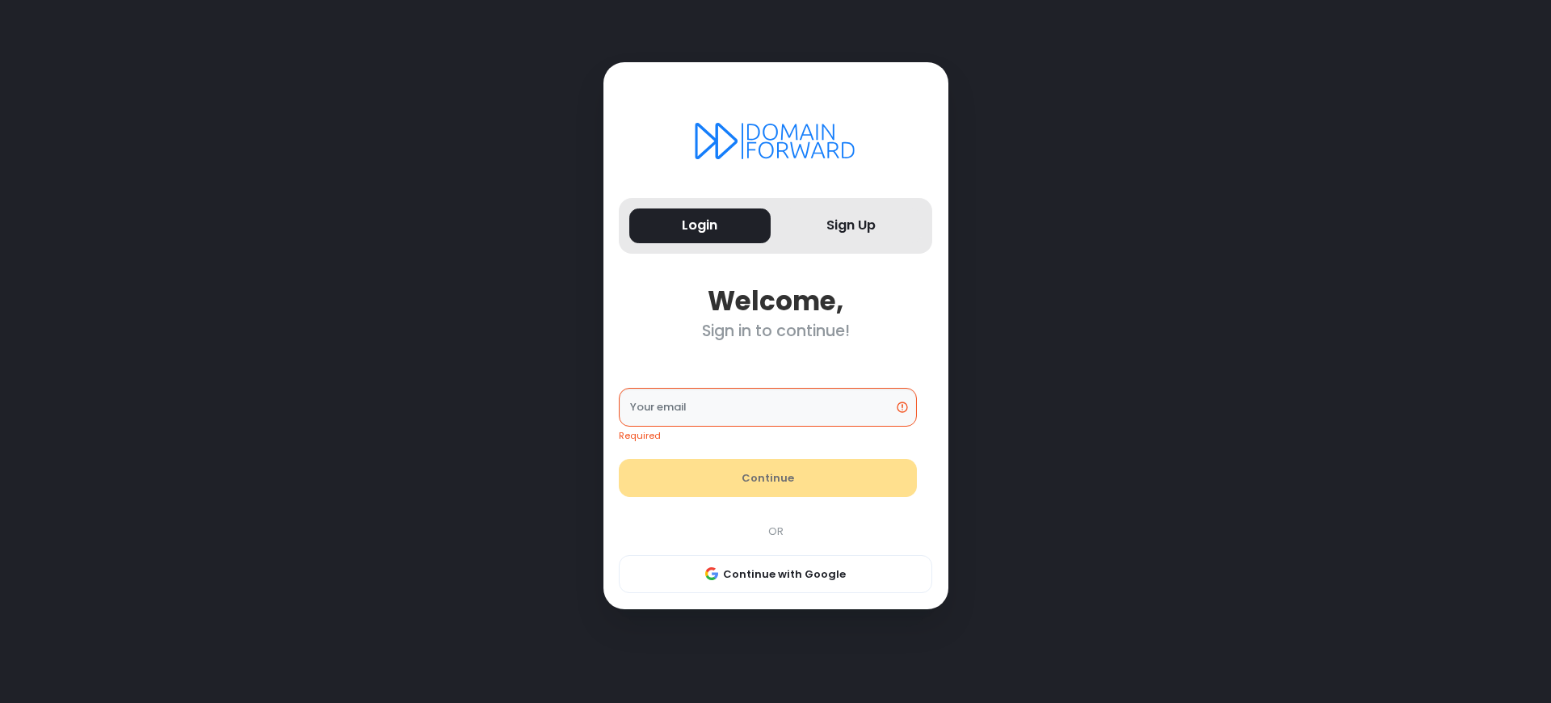
click at [775, 330] on div "Sign in to continue!" at bounding box center [775, 330] width 313 height 19
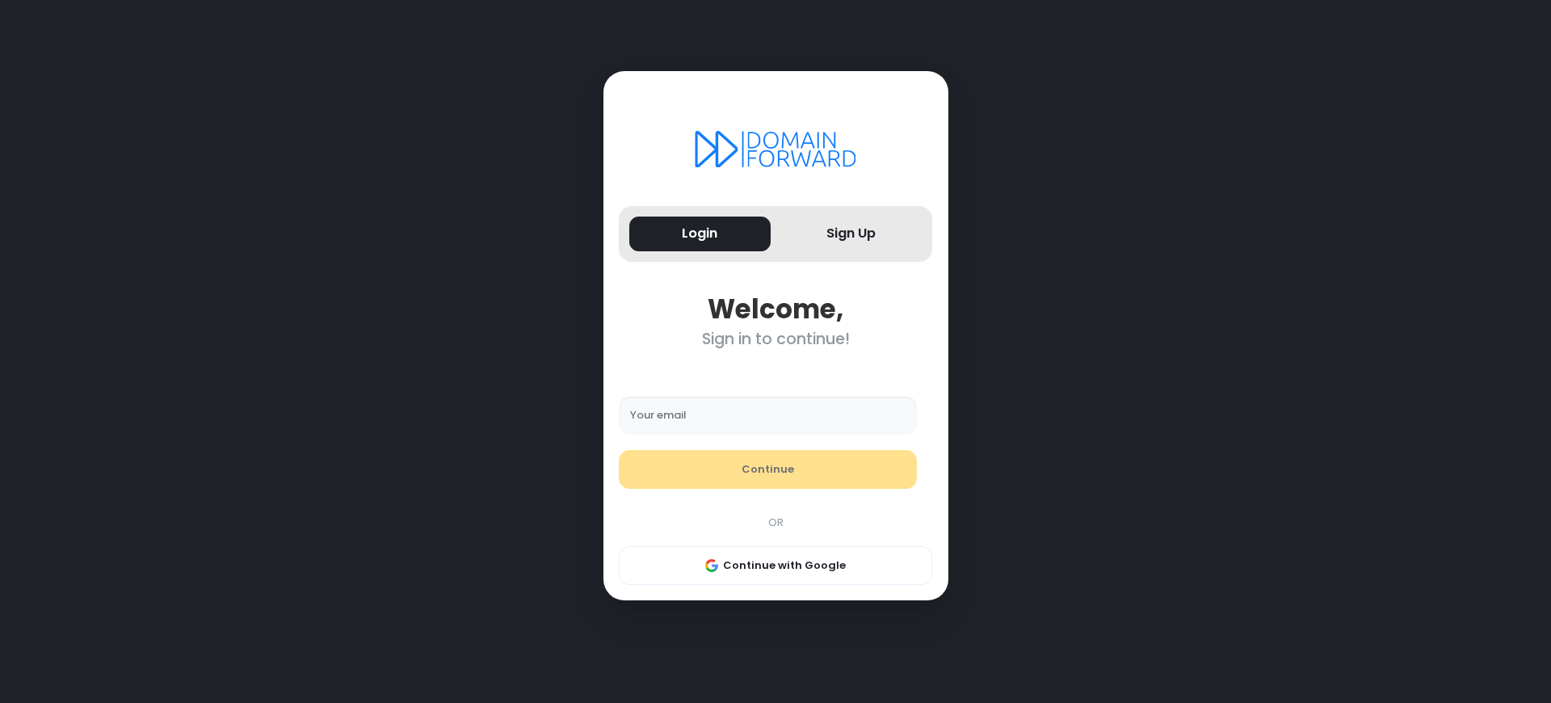
click at [775, 339] on div "Sign in to continue!" at bounding box center [775, 339] width 313 height 19
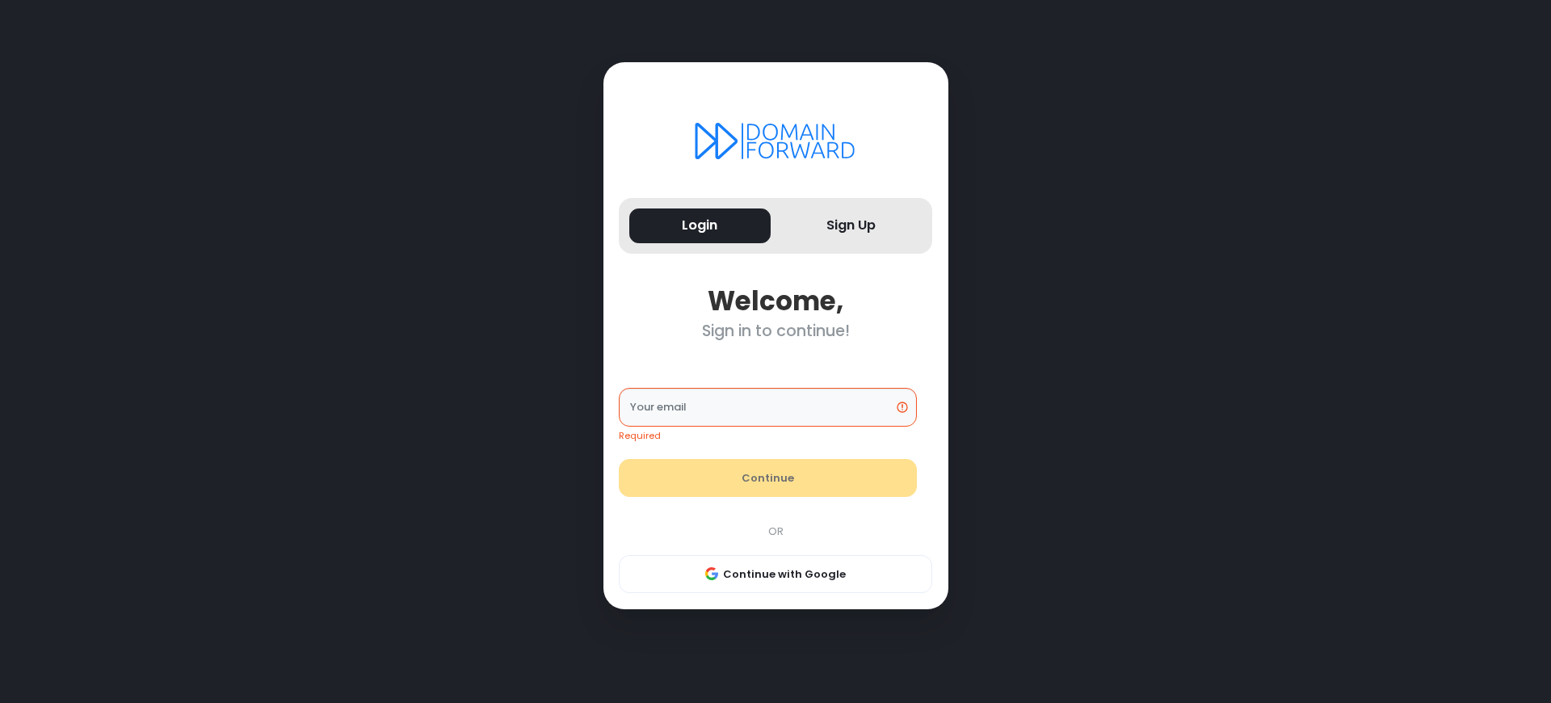
click at [775, 330] on div "Sign in to continue!" at bounding box center [775, 330] width 313 height 19
click at [699, 225] on button "Login" at bounding box center [699, 225] width 141 height 35
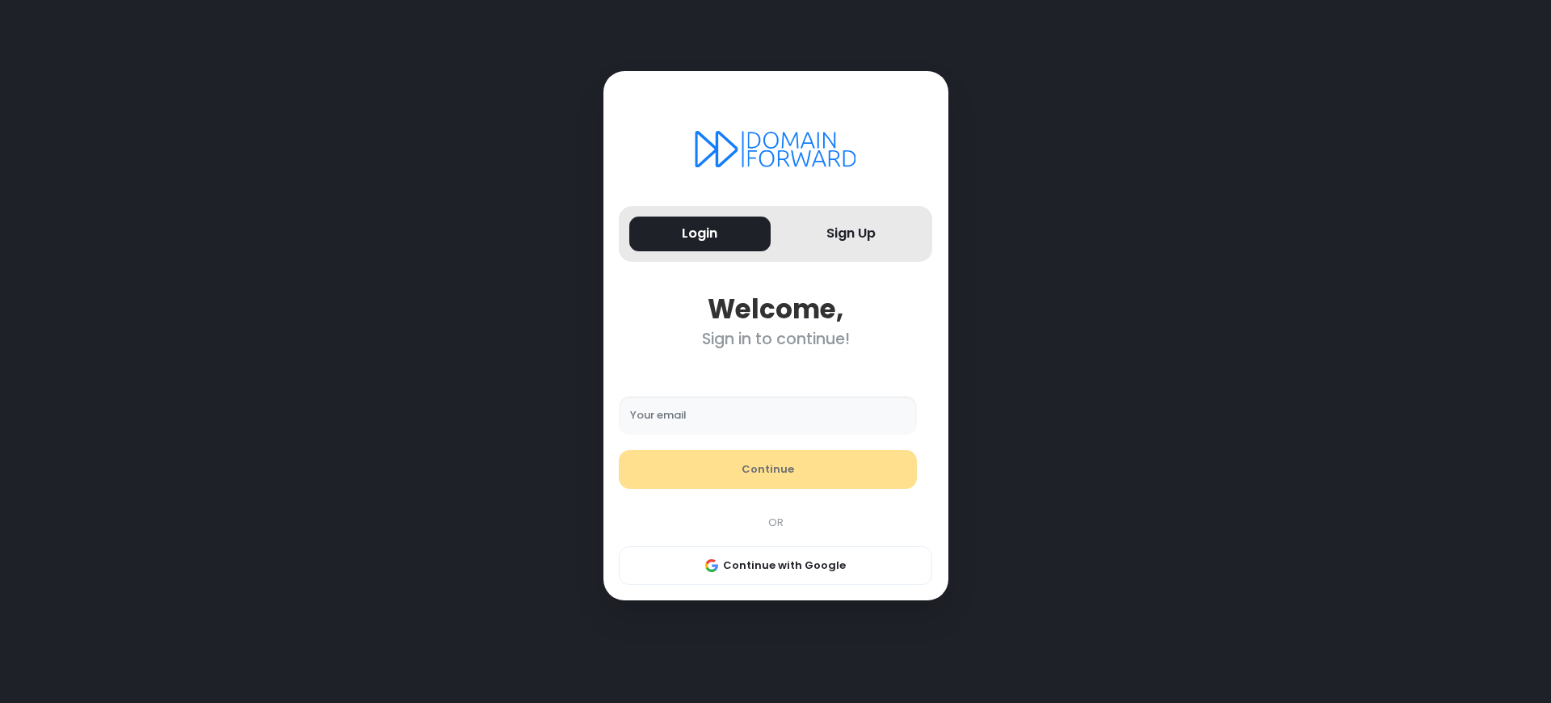
click at [775, 339] on div "Sign in to continue!" at bounding box center [775, 339] width 313 height 19
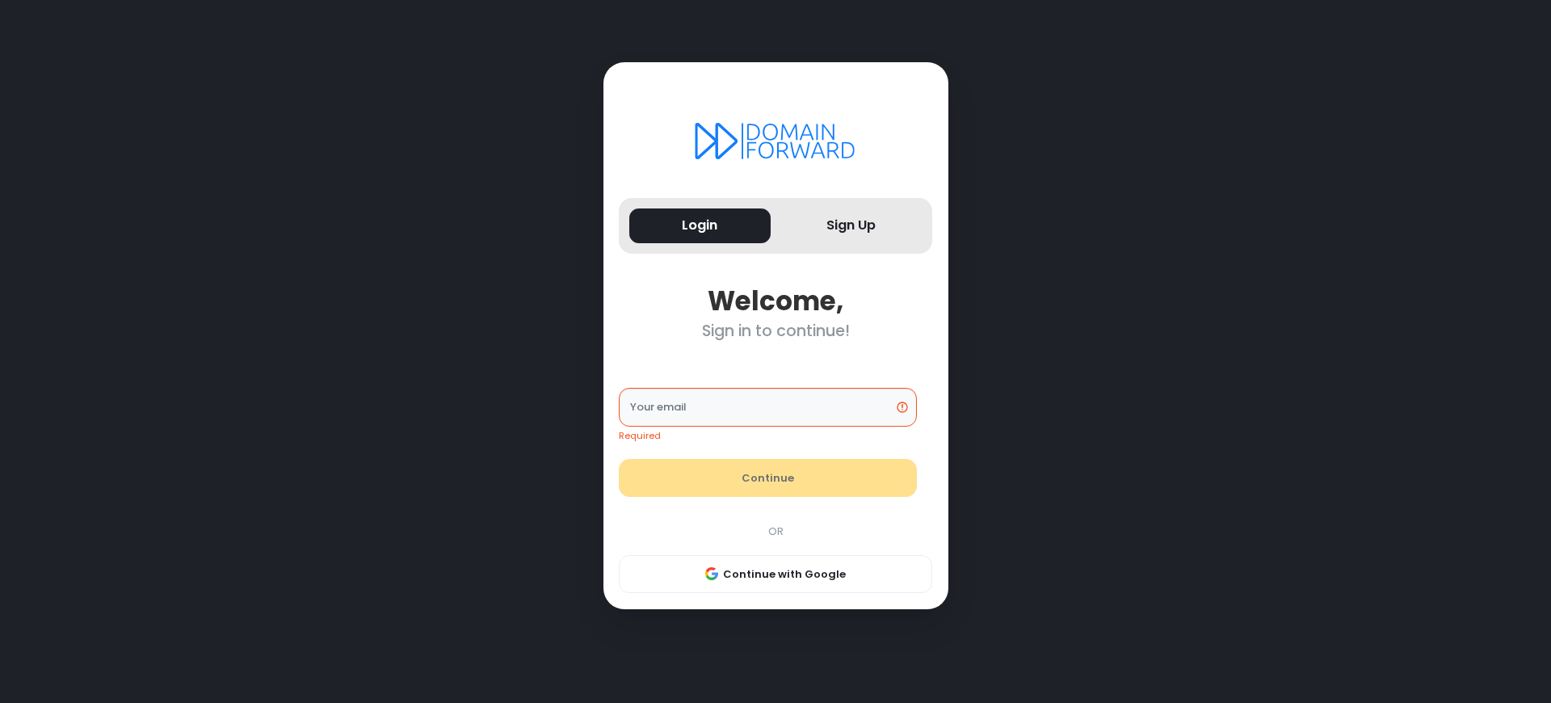
click at [775, 330] on div "Sign in to continue!" at bounding box center [775, 330] width 313 height 19
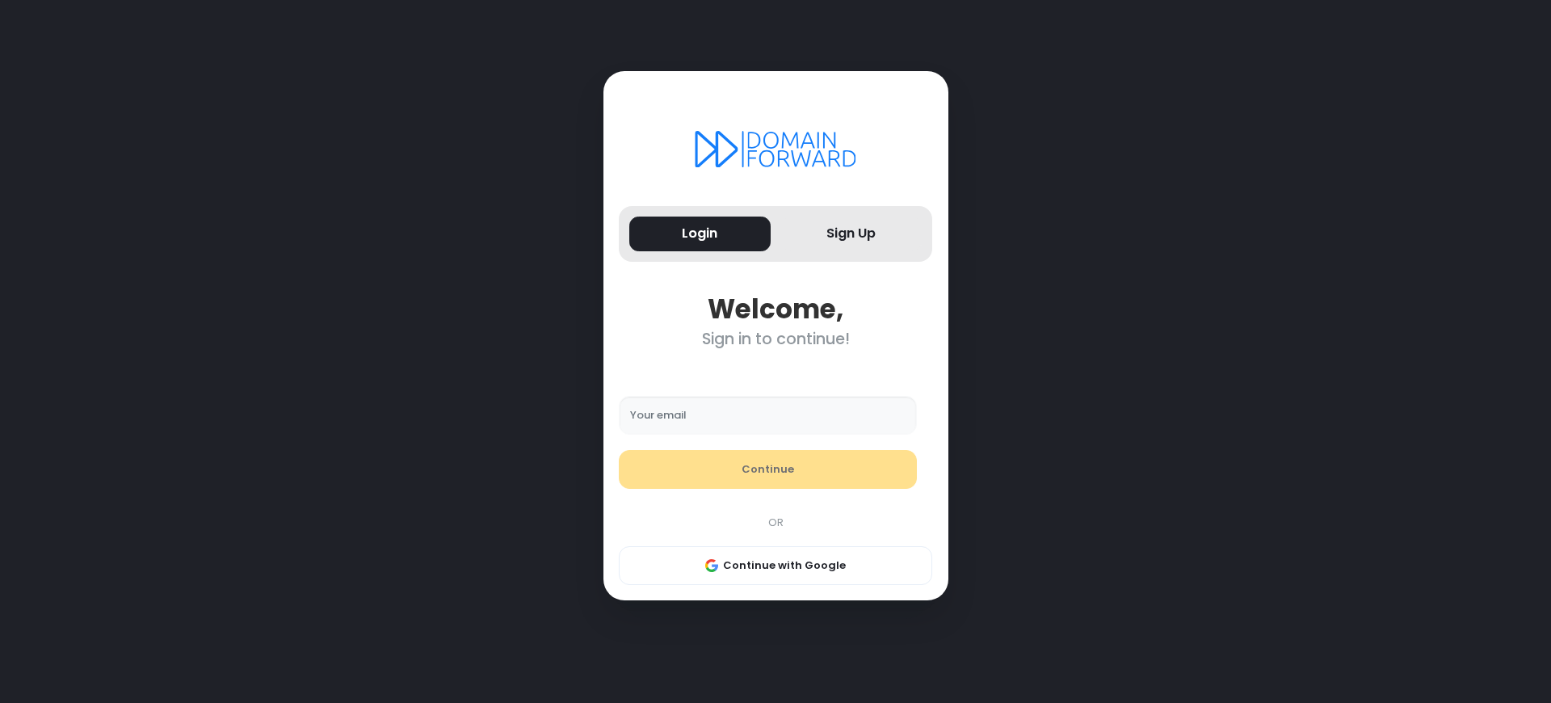
click at [775, 339] on div "Sign in to continue!" at bounding box center [775, 339] width 313 height 19
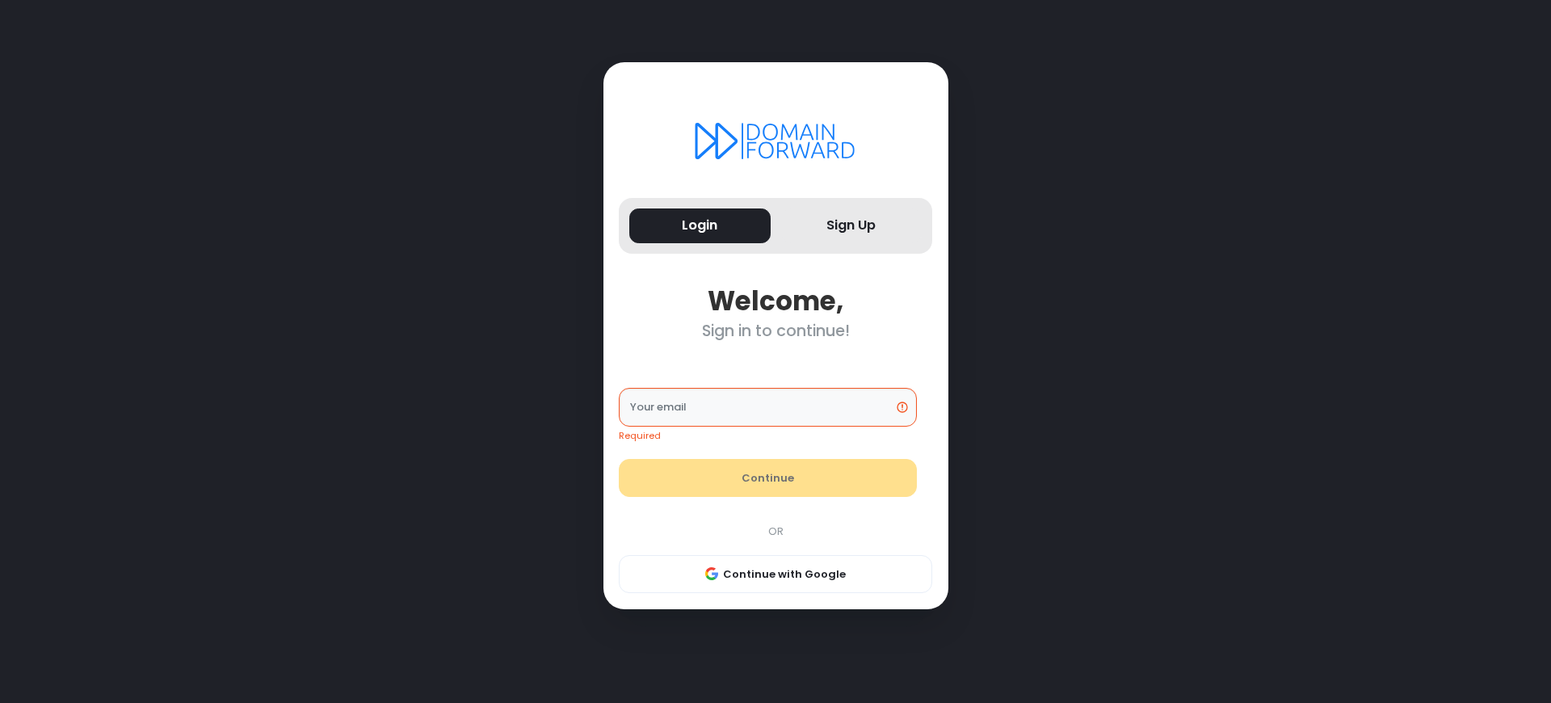
click at [775, 330] on div "Sign in to continue!" at bounding box center [775, 330] width 313 height 19
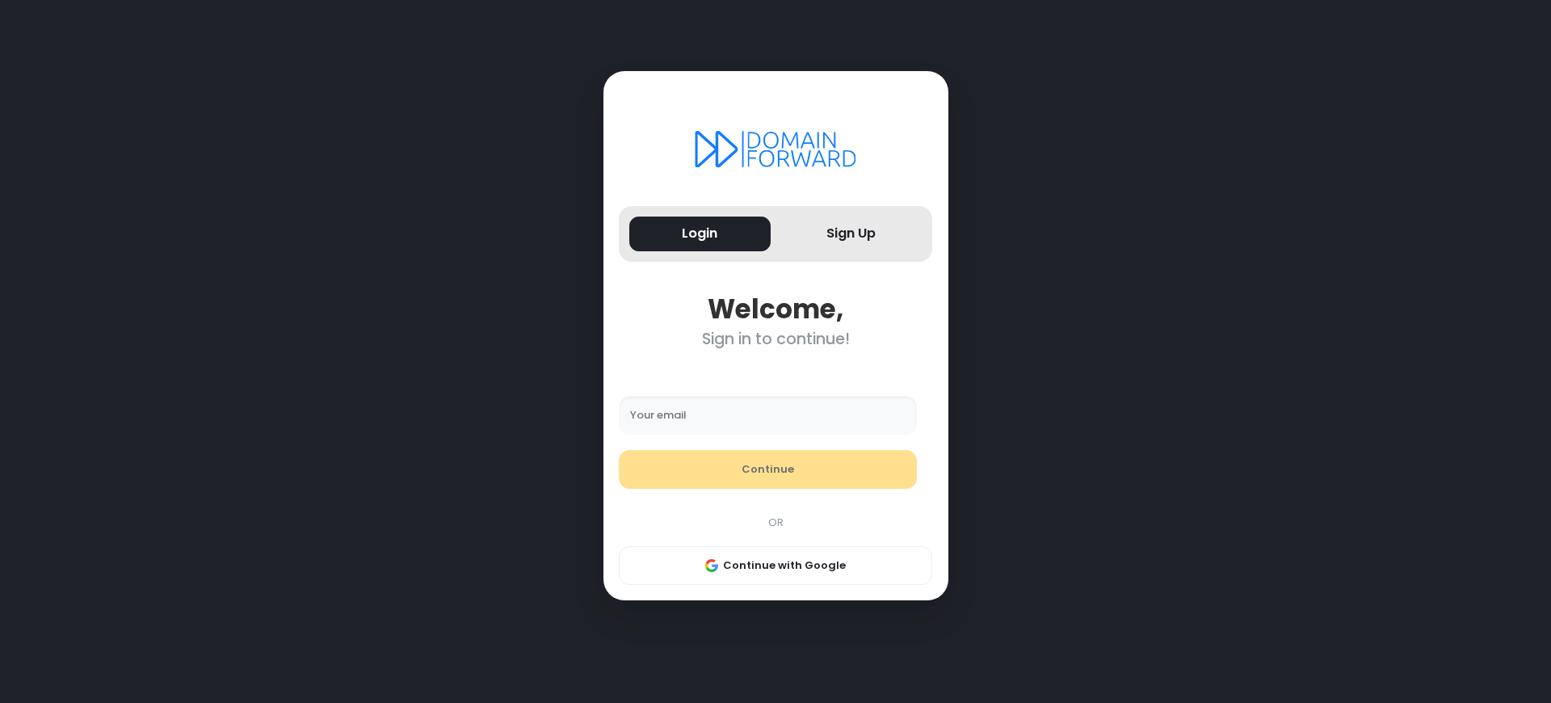
click at [775, 339] on div "Sign in to continue!" at bounding box center [775, 339] width 313 height 19
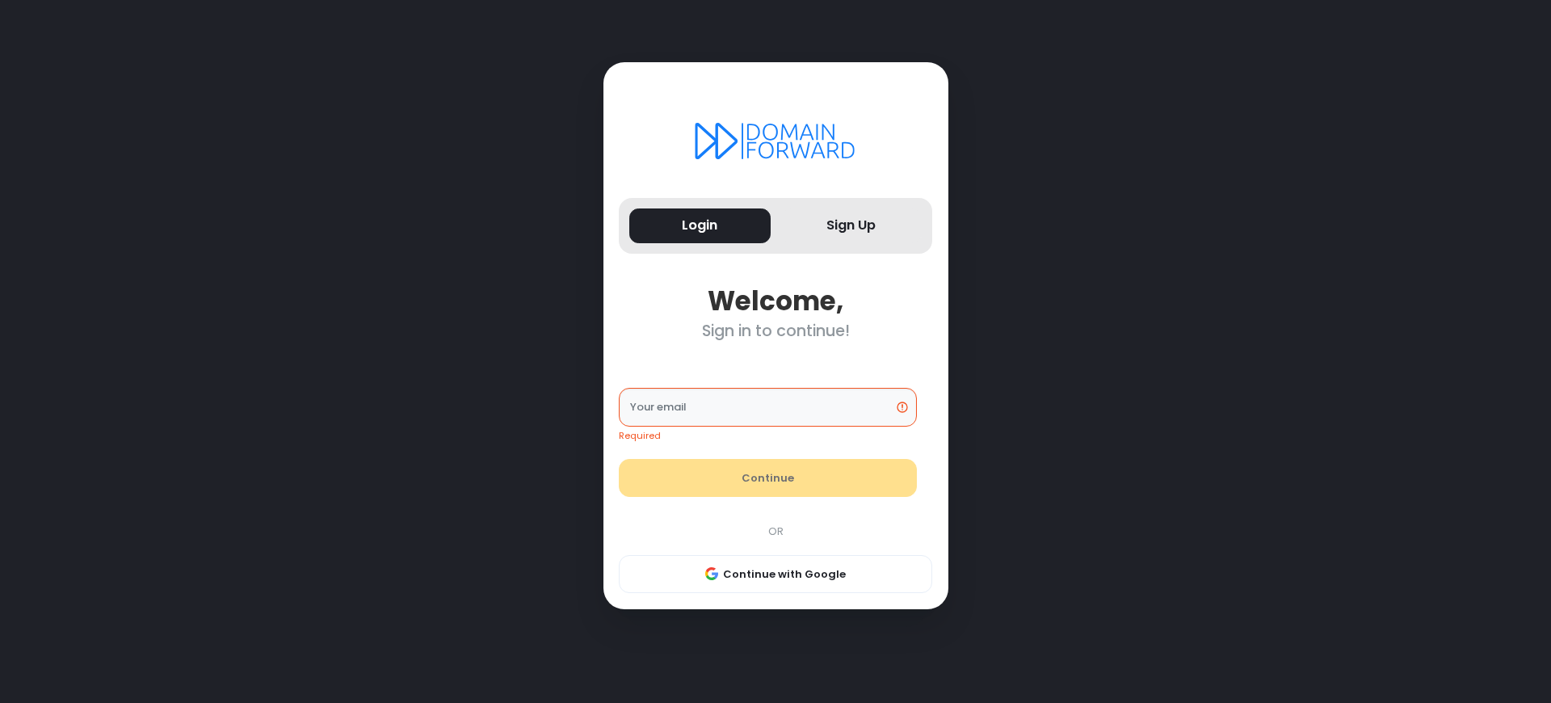
click at [775, 330] on div "Sign in to continue!" at bounding box center [775, 330] width 313 height 19
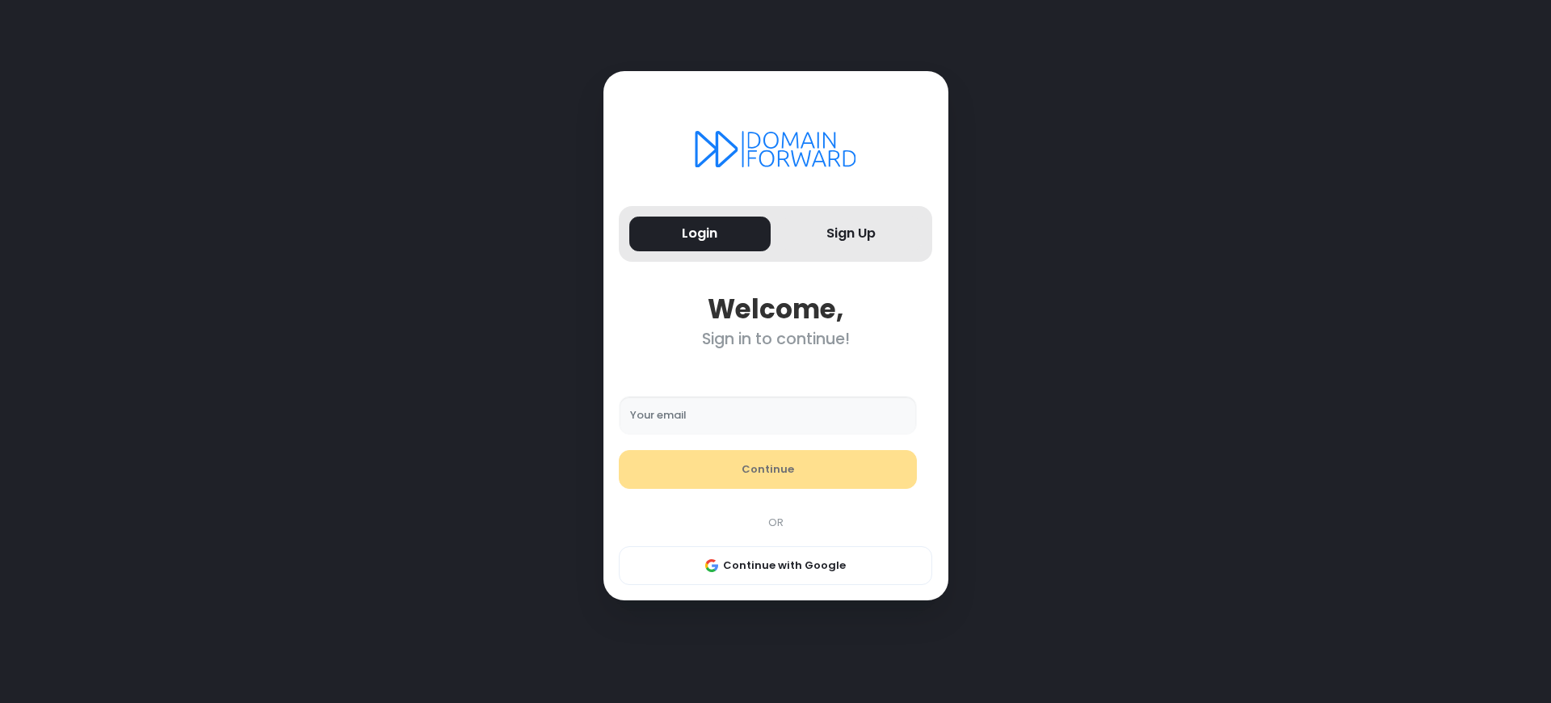
click at [775, 339] on div "Sign in to continue!" at bounding box center [775, 339] width 313 height 19
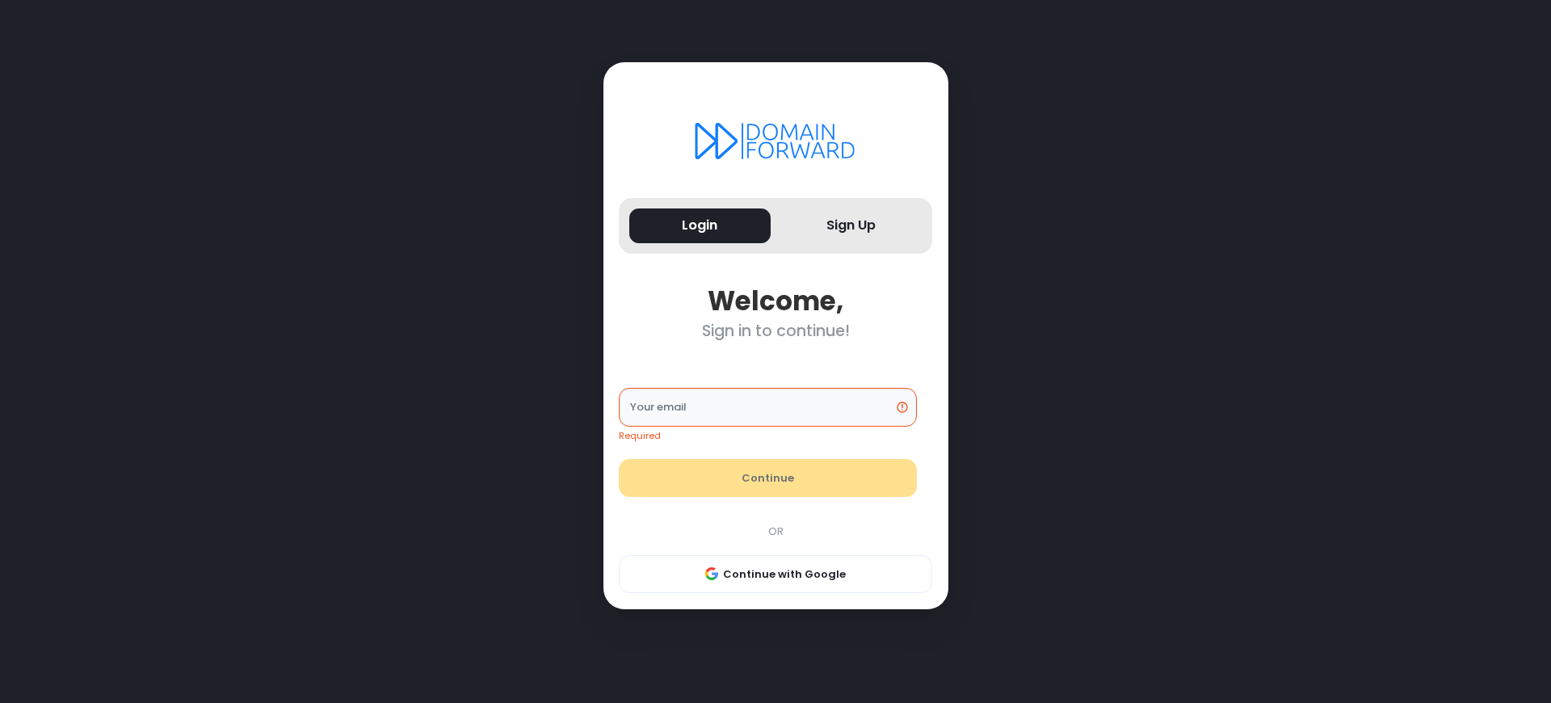
click at [775, 330] on div "Sign in to continue!" at bounding box center [775, 330] width 313 height 19
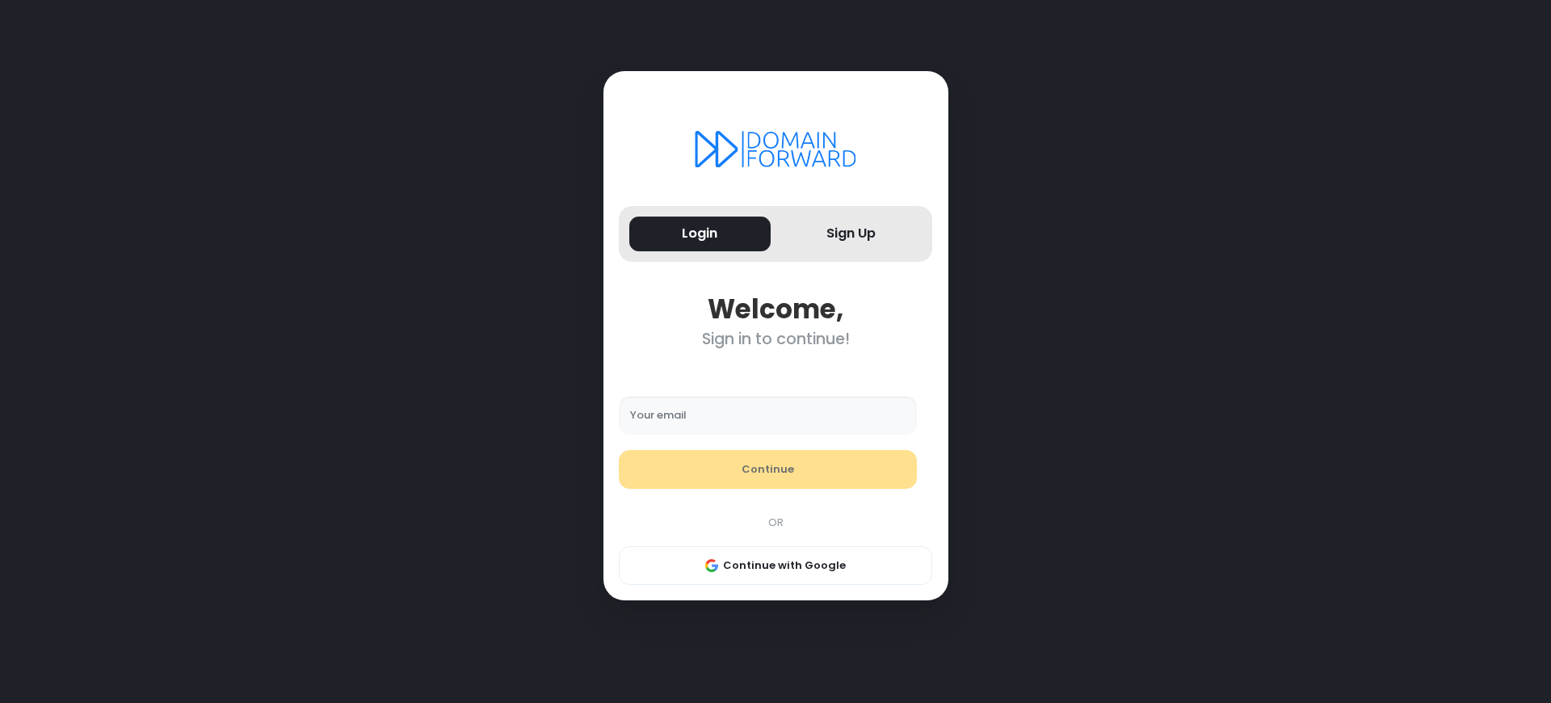
click at [775, 339] on div "Sign in to continue!" at bounding box center [775, 339] width 313 height 19
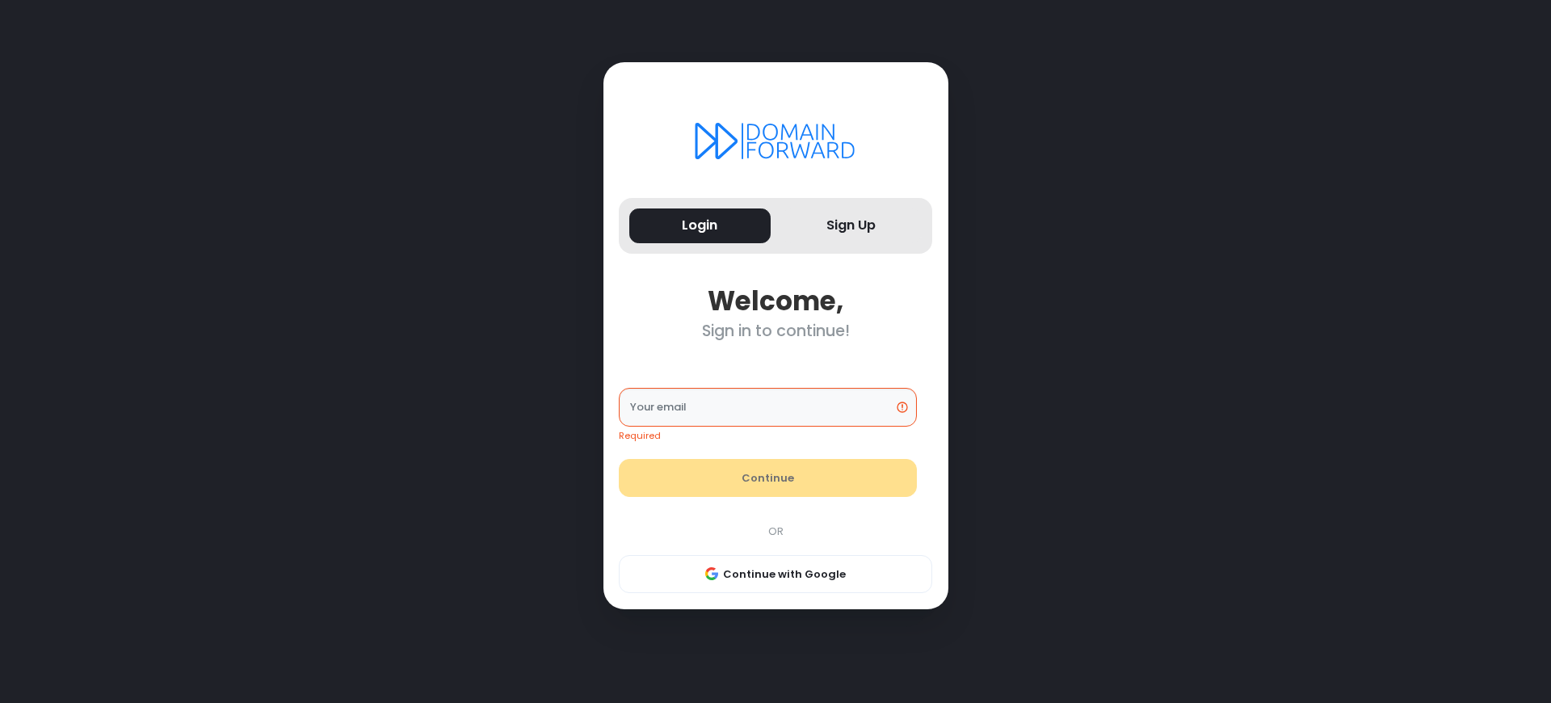
click at [775, 330] on div "Sign in to continue!" at bounding box center [775, 330] width 313 height 19
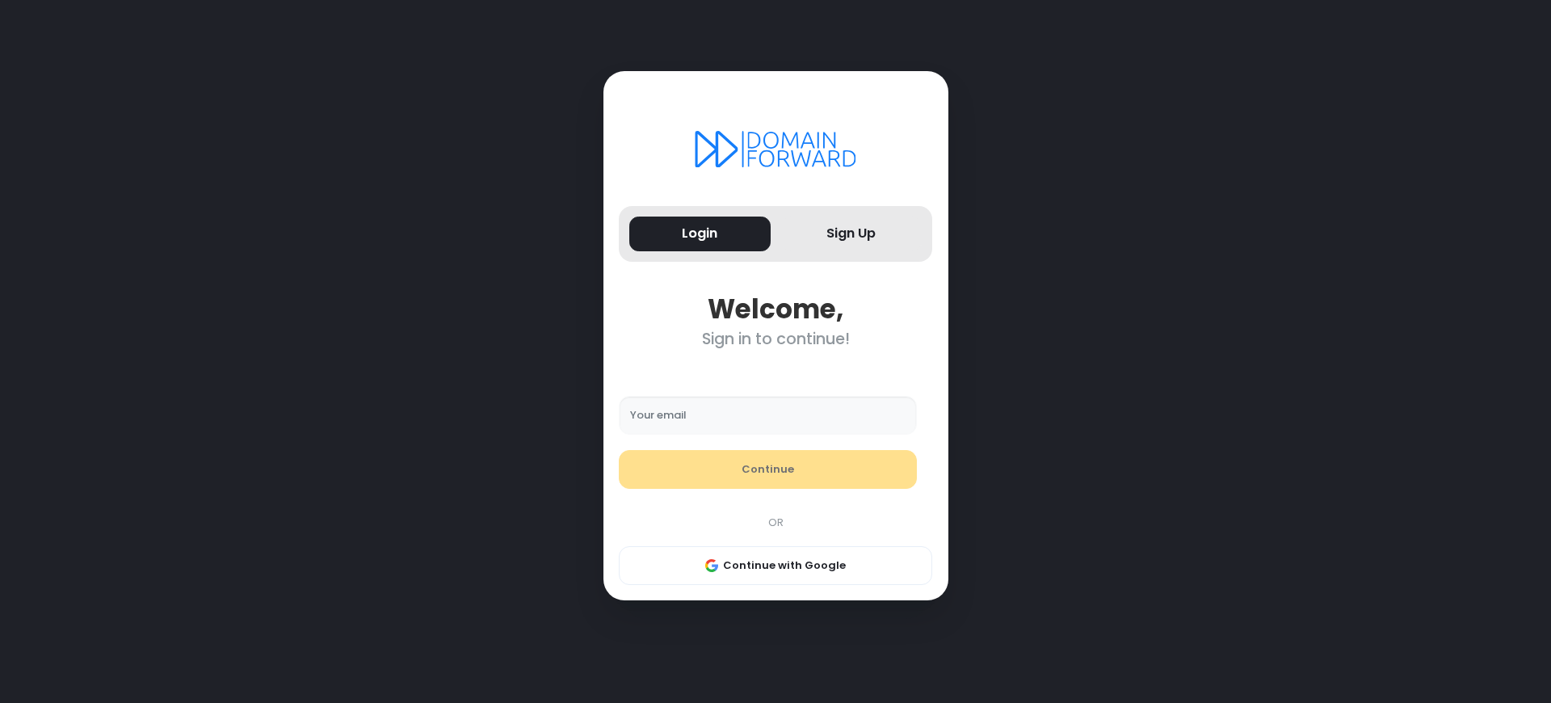
click at [775, 339] on div "Sign in to continue!" at bounding box center [775, 339] width 313 height 19
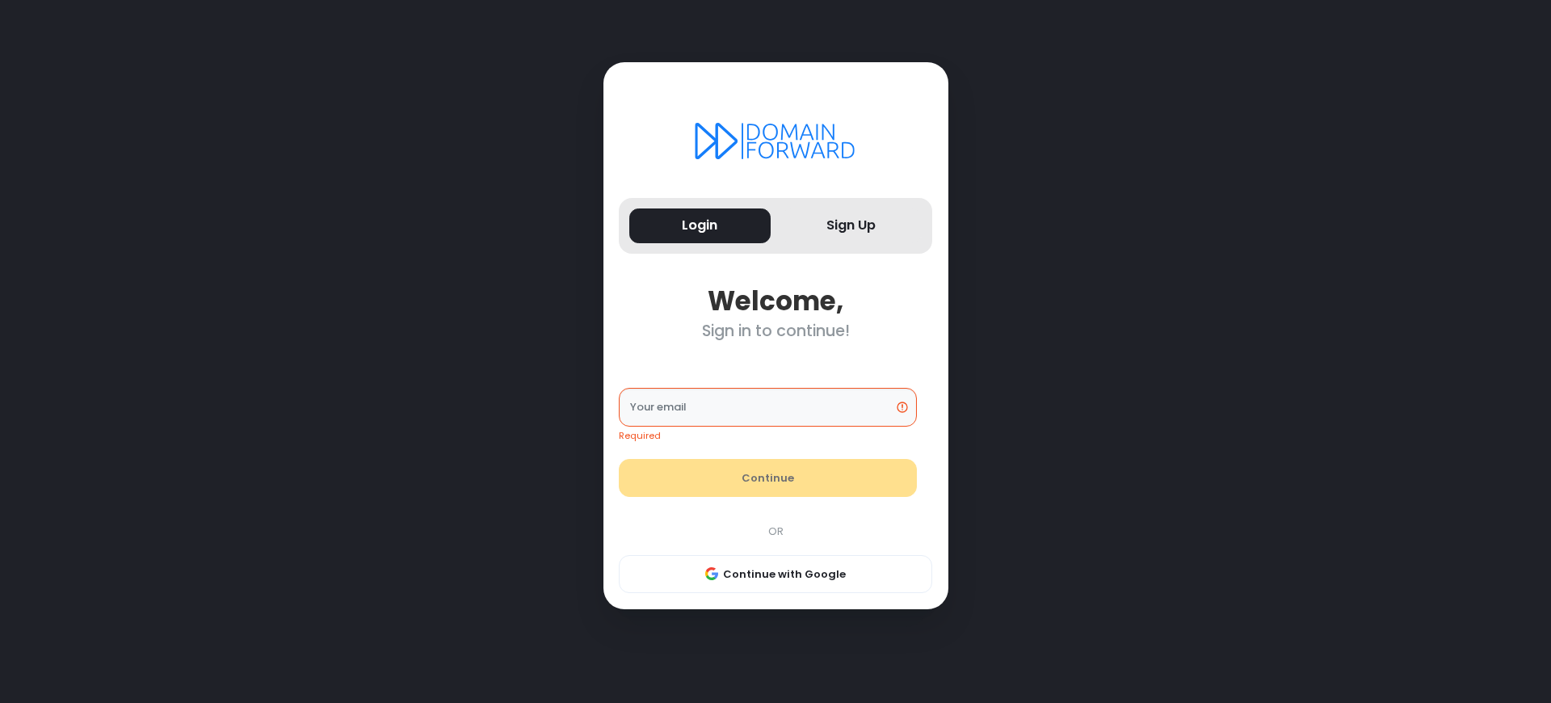
click at [775, 330] on div "Sign in to continue!" at bounding box center [775, 330] width 313 height 19
